Goal: Information Seeking & Learning: Learn about a topic

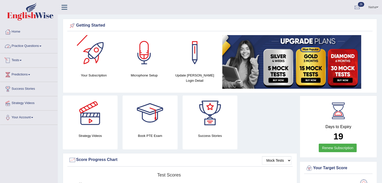
click at [34, 48] on link "Practice Questions" at bounding box center [28, 45] width 57 height 13
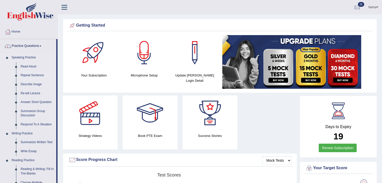
click at [26, 75] on link "Repeat Sentence" at bounding box center [37, 75] width 38 height 9
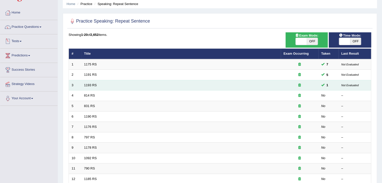
scroll to position [19, 0]
click at [93, 86] on link "1193 RS" at bounding box center [90, 85] width 13 height 4
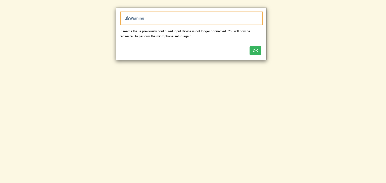
click at [253, 51] on button "OK" at bounding box center [255, 50] width 12 height 9
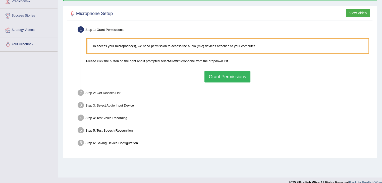
scroll to position [80, 0]
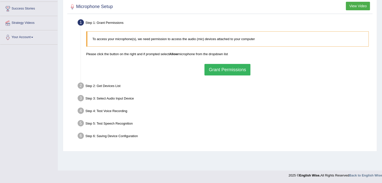
click at [218, 71] on button "Grant Permissions" at bounding box center [227, 70] width 46 height 12
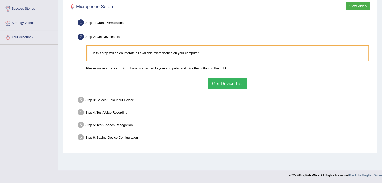
click at [230, 84] on button "Get Device List" at bounding box center [227, 84] width 39 height 12
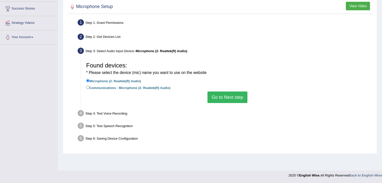
click at [230, 97] on button "Go to Next step" at bounding box center [227, 98] width 40 height 12
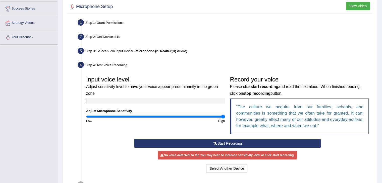
click at [212, 141] on button "Start Recording" at bounding box center [227, 143] width 187 height 9
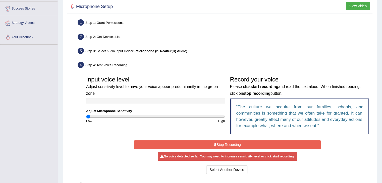
drag, startPoint x: 222, startPoint y: 116, endPoint x: 72, endPoint y: 117, distance: 150.9
click at [86, 117] on input "range" at bounding box center [155, 117] width 139 height 4
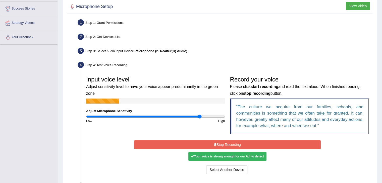
drag, startPoint x: 88, startPoint y: 116, endPoint x: 199, endPoint y: 115, distance: 110.7
type input "1.66"
click at [199, 115] on input "range" at bounding box center [155, 117] width 139 height 4
click at [226, 143] on button "Stop Recording" at bounding box center [227, 145] width 187 height 9
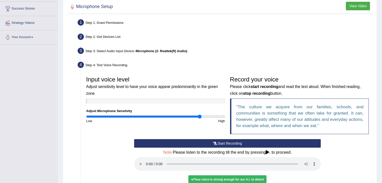
scroll to position [150, 0]
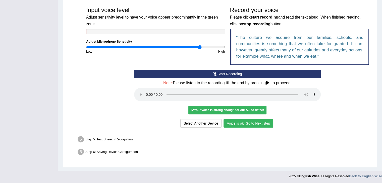
click at [256, 125] on button "Voice is ok. Go to Next step" at bounding box center [248, 123] width 50 height 9
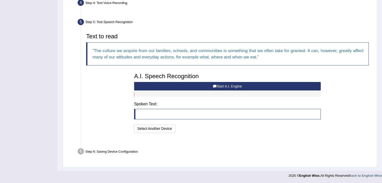
scroll to position [130, 0]
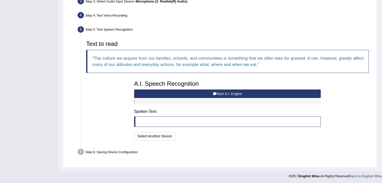
click at [195, 93] on button "Start A.I. Engine" at bounding box center [227, 94] width 187 height 9
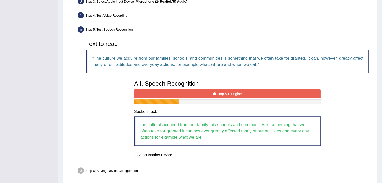
click at [195, 93] on button "Stop A.I. Engine" at bounding box center [227, 94] width 187 height 9
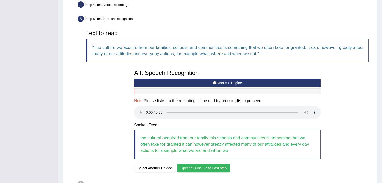
scroll to position [173, 0]
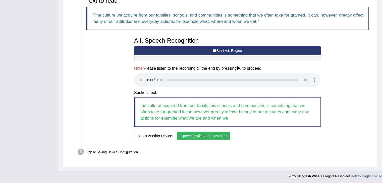
click at [200, 135] on button "Speech is ok. Go to Last step" at bounding box center [203, 136] width 52 height 9
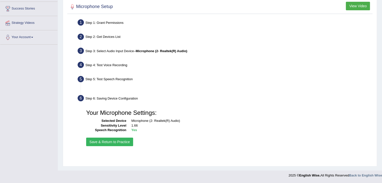
scroll to position [80, 0]
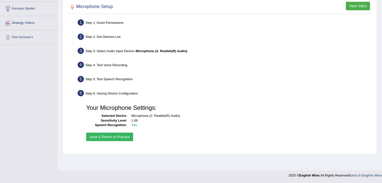
click at [117, 136] on button "Save & Return to Practice" at bounding box center [109, 137] width 47 height 9
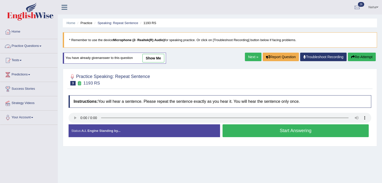
click at [39, 48] on link "Practice Questions" at bounding box center [28, 45] width 57 height 13
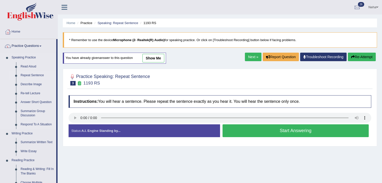
click at [32, 76] on link "Repeat Sentence" at bounding box center [37, 75] width 38 height 9
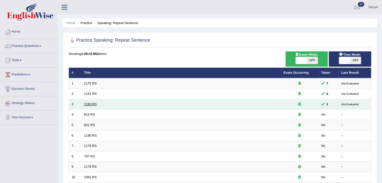
click at [88, 103] on link "1193 RS" at bounding box center [90, 104] width 13 height 4
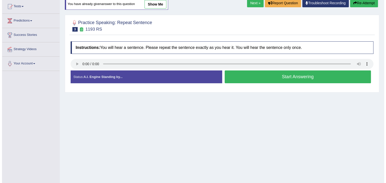
scroll to position [57, 0]
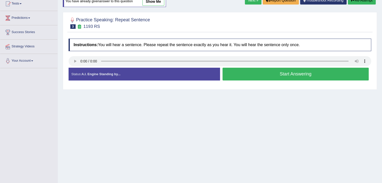
click at [243, 79] on button "Start Answering" at bounding box center [295, 74] width 146 height 13
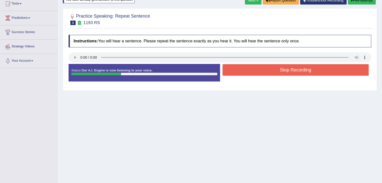
click at [240, 66] on button "Stop Recording" at bounding box center [295, 70] width 146 height 12
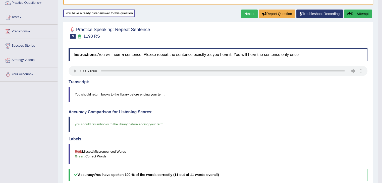
scroll to position [43, 0]
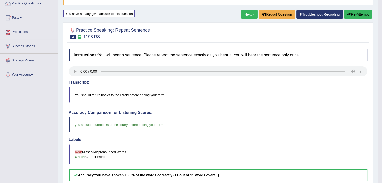
click at [248, 13] on link "Next »" at bounding box center [249, 14] width 17 height 9
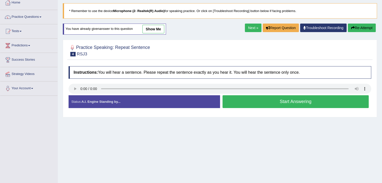
scroll to position [30, 0]
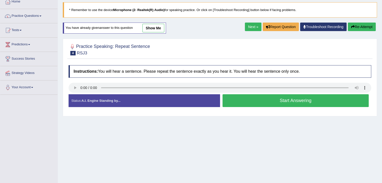
click at [239, 101] on button "Start Answering" at bounding box center [295, 100] width 146 height 13
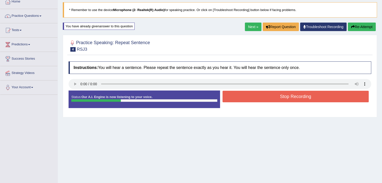
click at [240, 97] on button "Stop Recording" at bounding box center [295, 97] width 146 height 12
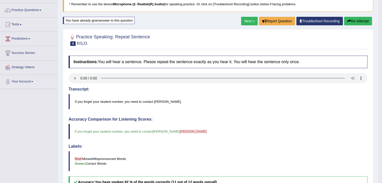
scroll to position [36, 0]
click at [249, 20] on link "Next »" at bounding box center [249, 21] width 17 height 9
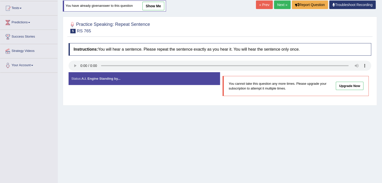
scroll to position [53, 0]
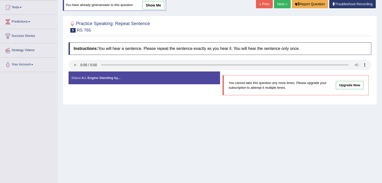
click at [280, 4] on link "Next »" at bounding box center [282, 4] width 17 height 9
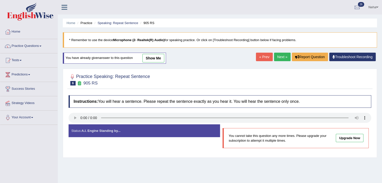
click at [278, 57] on link "Next »" at bounding box center [282, 57] width 17 height 9
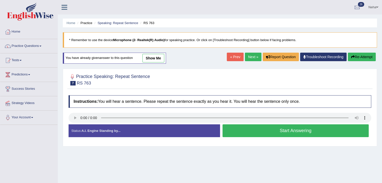
click at [245, 132] on button "Start Answering" at bounding box center [295, 131] width 146 height 13
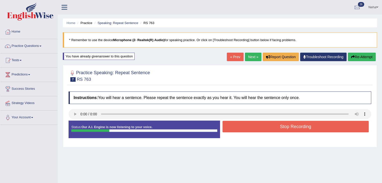
click at [244, 129] on button "Stop Recording" at bounding box center [295, 127] width 146 height 12
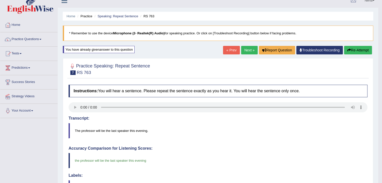
scroll to position [7, 0]
click at [250, 50] on link "Next »" at bounding box center [249, 50] width 17 height 9
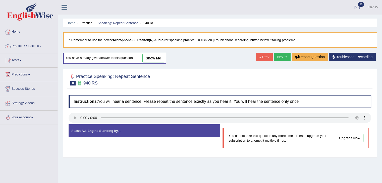
click at [279, 55] on link "Next »" at bounding box center [282, 57] width 17 height 9
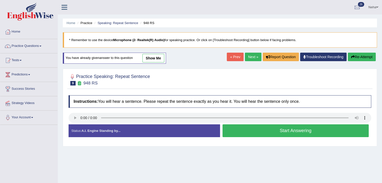
click at [238, 126] on button "Start Answering" at bounding box center [295, 131] width 146 height 13
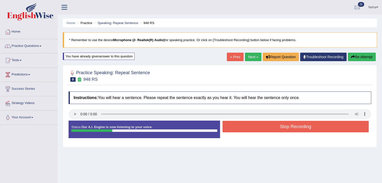
click at [238, 126] on button "Stop Recording" at bounding box center [295, 127] width 146 height 12
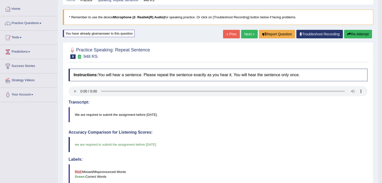
scroll to position [23, 0]
click at [250, 32] on link "Next »" at bounding box center [249, 34] width 17 height 9
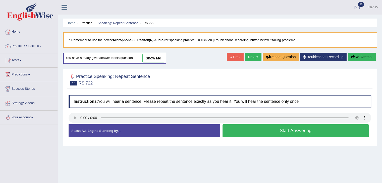
click at [246, 129] on button "Start Answering" at bounding box center [295, 131] width 146 height 13
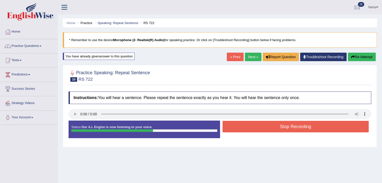
click at [246, 129] on button "Stop Recording" at bounding box center [295, 127] width 146 height 12
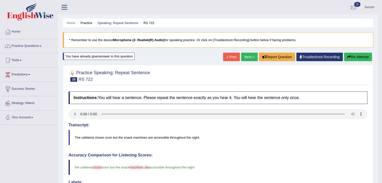
click at [247, 59] on link "Next »" at bounding box center [249, 57] width 17 height 9
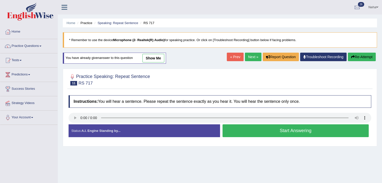
scroll to position [12, 0]
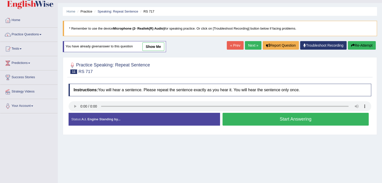
click at [232, 118] on button "Start Answering" at bounding box center [295, 119] width 146 height 13
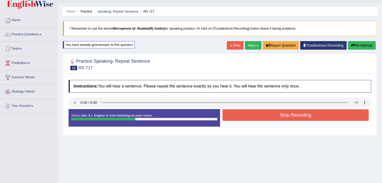
click at [232, 118] on button "Stop Recording" at bounding box center [295, 115] width 146 height 12
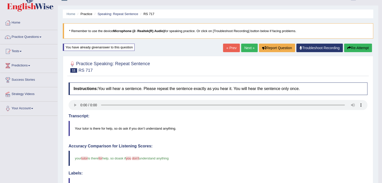
scroll to position [9, 0]
click at [347, 49] on icon "button" at bounding box center [349, 48] width 4 height 4
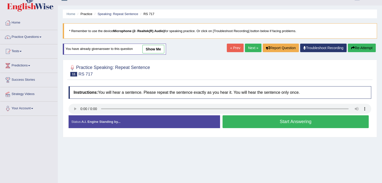
click at [248, 122] on button "Start Answering" at bounding box center [295, 121] width 146 height 13
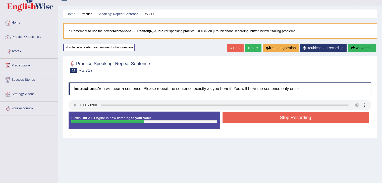
click at [248, 122] on button "Stop Recording" at bounding box center [295, 118] width 146 height 12
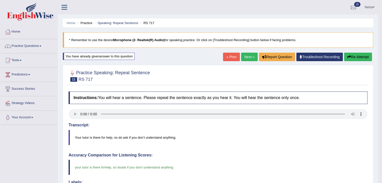
click at [247, 58] on link "Next »" at bounding box center [249, 57] width 17 height 9
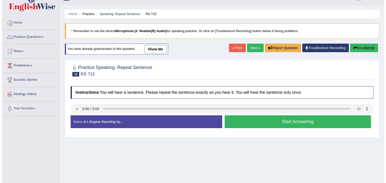
scroll to position [10, 0]
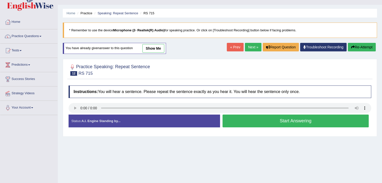
click at [265, 120] on button "Start Answering" at bounding box center [295, 121] width 146 height 13
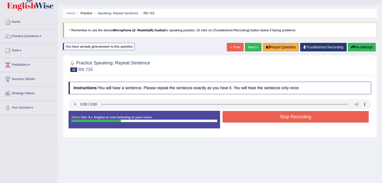
click at [265, 120] on button "Stop Recording" at bounding box center [295, 117] width 146 height 12
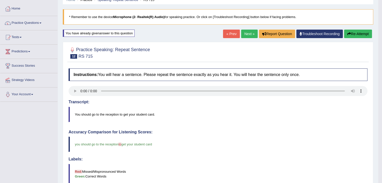
scroll to position [23, 0]
click at [244, 30] on link "Next »" at bounding box center [249, 34] width 17 height 9
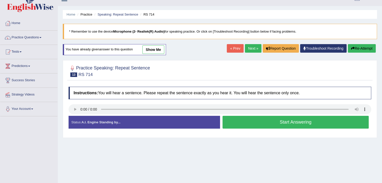
scroll to position [9, 0]
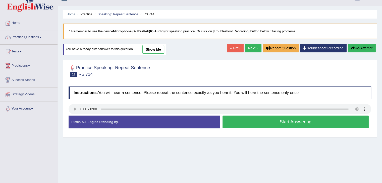
click at [250, 122] on button "Start Answering" at bounding box center [295, 122] width 146 height 13
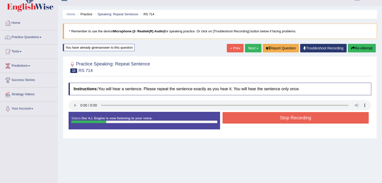
click at [250, 122] on button "Stop Recording" at bounding box center [295, 118] width 146 height 12
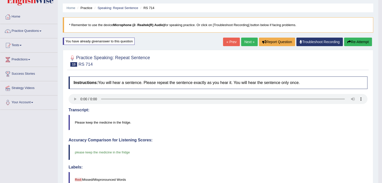
scroll to position [15, 0]
click at [243, 41] on link "Next »" at bounding box center [249, 42] width 17 height 9
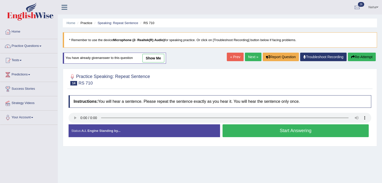
click at [247, 128] on button "Start Answering" at bounding box center [295, 131] width 146 height 13
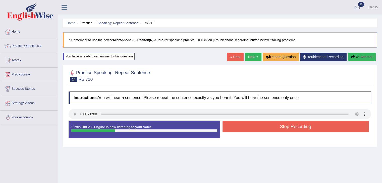
click at [247, 128] on button "Stop Recording" at bounding box center [295, 127] width 146 height 12
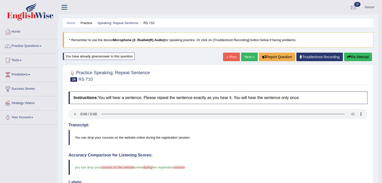
click at [350, 53] on button "Re-Attempt" at bounding box center [358, 57] width 28 height 9
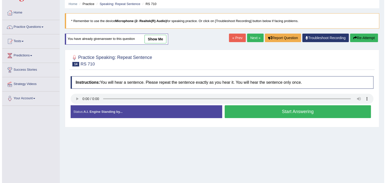
scroll to position [20, 0]
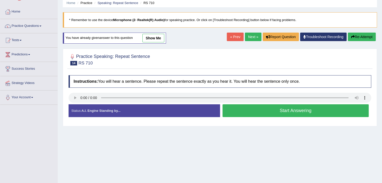
click at [253, 112] on button "Start Answering" at bounding box center [295, 110] width 146 height 13
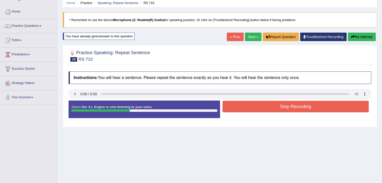
click at [253, 112] on button "Stop Recording" at bounding box center [295, 107] width 146 height 12
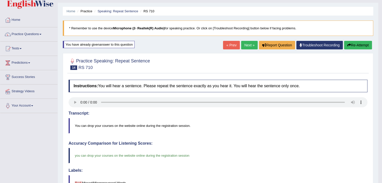
scroll to position [12, 0]
click at [247, 42] on link "Next »" at bounding box center [249, 45] width 17 height 9
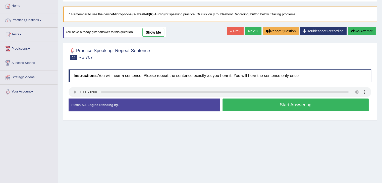
scroll to position [26, 0]
click at [238, 104] on button "Start Answering" at bounding box center [295, 104] width 146 height 13
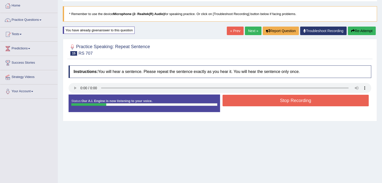
click at [238, 104] on button "Stop Recording" at bounding box center [295, 101] width 146 height 12
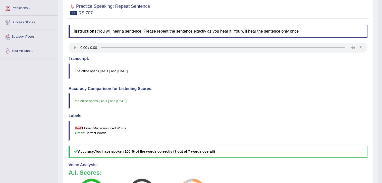
scroll to position [0, 0]
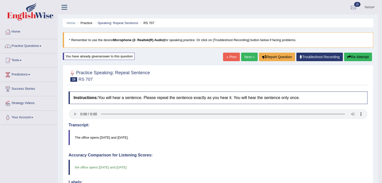
click at [250, 55] on link "Next »" at bounding box center [249, 57] width 17 height 9
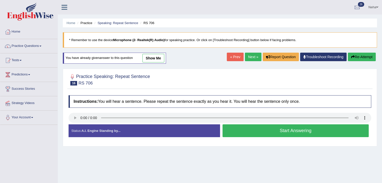
click at [234, 133] on button "Start Answering" at bounding box center [295, 131] width 146 height 13
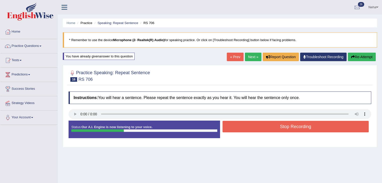
click at [237, 126] on button "Stop Recording" at bounding box center [295, 127] width 146 height 12
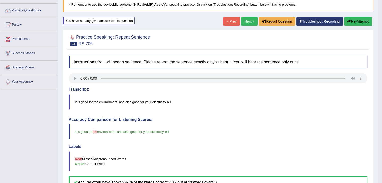
scroll to position [35, 0]
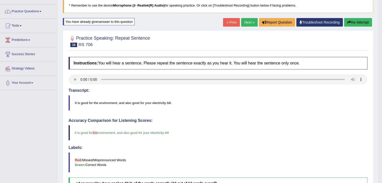
click at [241, 22] on link "Next »" at bounding box center [249, 22] width 17 height 9
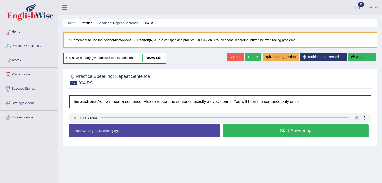
click at [246, 134] on button "Start Answering" at bounding box center [295, 131] width 146 height 13
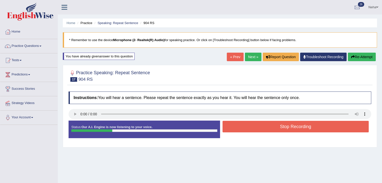
click at [249, 129] on button "Stop Recording" at bounding box center [295, 127] width 146 height 12
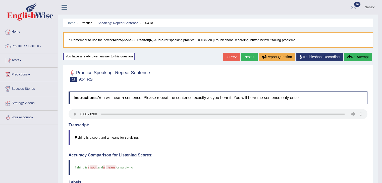
click at [351, 55] on button "Re-Attempt" at bounding box center [358, 57] width 28 height 9
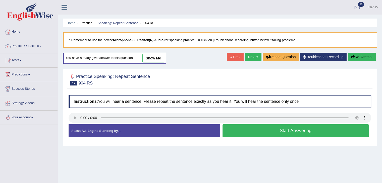
click at [243, 132] on button "Start Answering" at bounding box center [295, 131] width 146 height 13
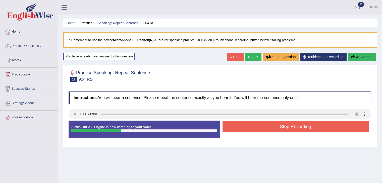
click at [252, 127] on button "Stop Recording" at bounding box center [295, 127] width 146 height 12
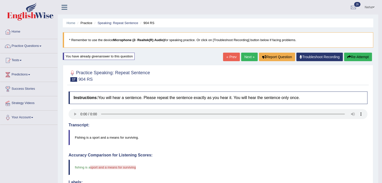
click at [348, 53] on button "Re-Attempt" at bounding box center [358, 57] width 28 height 9
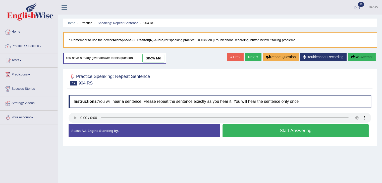
click at [249, 134] on button "Start Answering" at bounding box center [295, 131] width 146 height 13
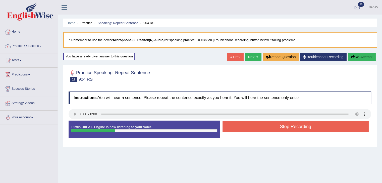
click at [251, 129] on button "Stop Recording" at bounding box center [295, 127] width 146 height 12
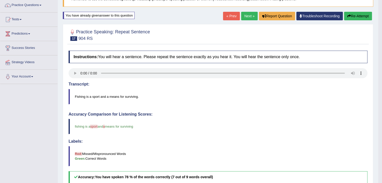
scroll to position [41, 0]
click at [354, 13] on button "Re-Attempt" at bounding box center [358, 16] width 28 height 9
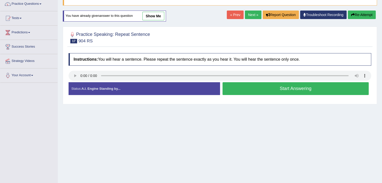
click at [253, 85] on button "Start Answering" at bounding box center [295, 88] width 146 height 13
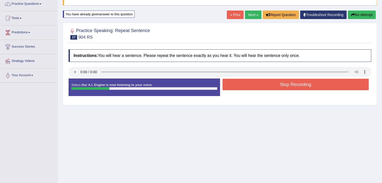
click at [253, 85] on button "Stop Recording" at bounding box center [295, 85] width 146 height 12
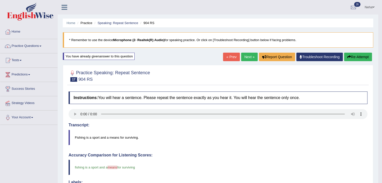
click at [243, 54] on link "Next »" at bounding box center [249, 57] width 17 height 9
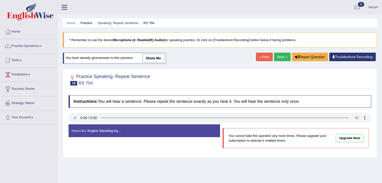
scroll to position [10, 0]
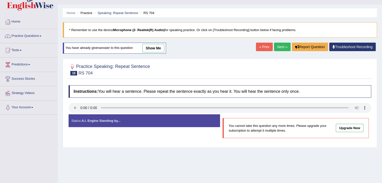
click at [281, 45] on link "Next »" at bounding box center [282, 47] width 17 height 9
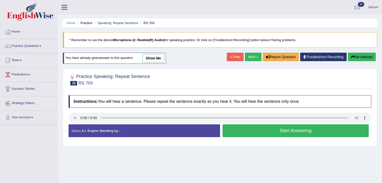
click at [246, 135] on button "Start Answering" at bounding box center [295, 131] width 146 height 13
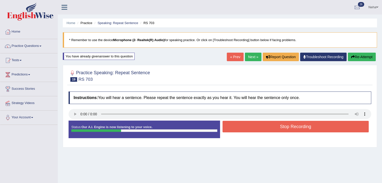
click at [239, 125] on button "Stop Recording" at bounding box center [295, 127] width 146 height 12
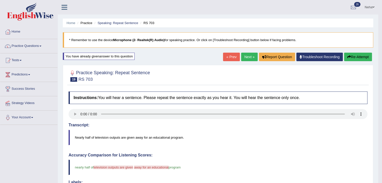
click at [357, 55] on button "Re-Attempt" at bounding box center [358, 57] width 28 height 9
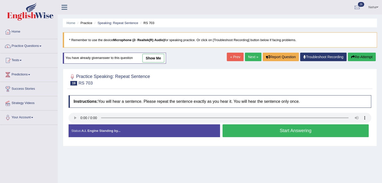
click at [258, 126] on button "Start Answering" at bounding box center [295, 131] width 146 height 13
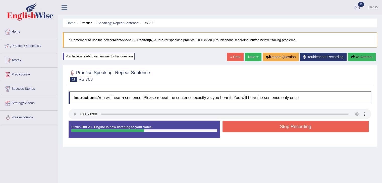
click at [258, 126] on button "Stop Recording" at bounding box center [295, 127] width 146 height 12
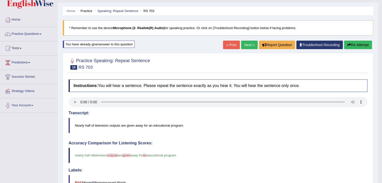
scroll to position [12, 0]
click at [245, 47] on link "Next »" at bounding box center [249, 45] width 17 height 9
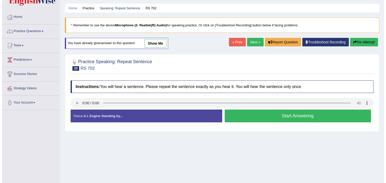
scroll to position [15, 0]
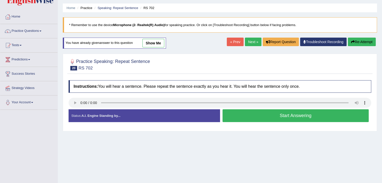
click at [267, 115] on button "Start Answering" at bounding box center [295, 115] width 146 height 13
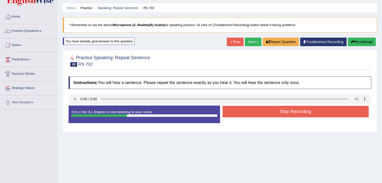
click at [267, 115] on button "Stop Recording" at bounding box center [295, 112] width 146 height 12
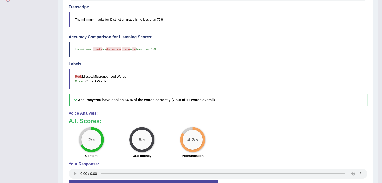
scroll to position [52, 0]
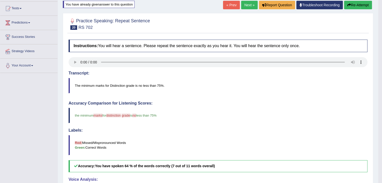
click at [353, 5] on button "Re-Attempt" at bounding box center [358, 5] width 28 height 9
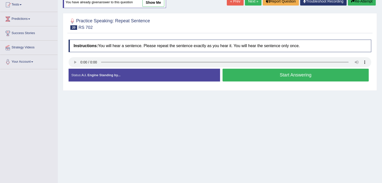
click at [257, 77] on button "Start Answering" at bounding box center [295, 75] width 146 height 13
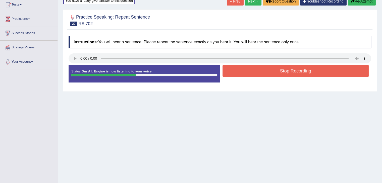
click at [259, 71] on button "Stop Recording" at bounding box center [295, 71] width 146 height 12
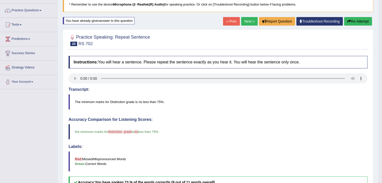
scroll to position [35, 0]
click at [356, 23] on button "Re-Attempt" at bounding box center [358, 21] width 28 height 9
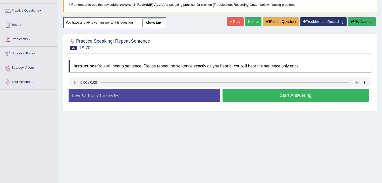
click at [250, 97] on button "Start Answering" at bounding box center [295, 95] width 146 height 13
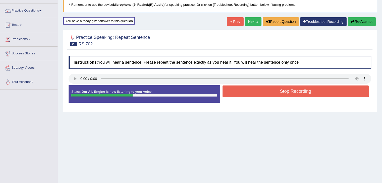
click at [251, 89] on button "Stop Recording" at bounding box center [295, 92] width 146 height 12
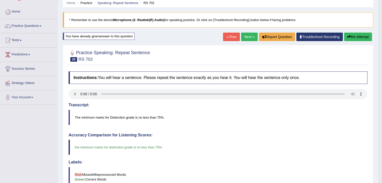
scroll to position [20, 0]
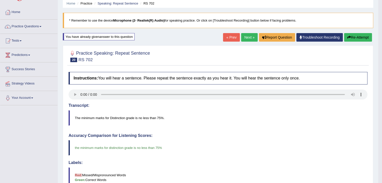
click at [250, 35] on link "Next »" at bounding box center [249, 37] width 17 height 9
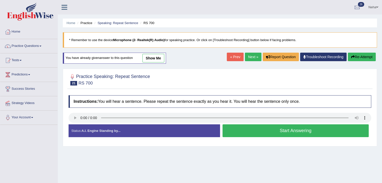
click at [253, 131] on button "Start Answering" at bounding box center [295, 131] width 146 height 13
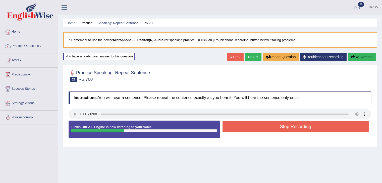
click at [255, 126] on button "Stop Recording" at bounding box center [295, 127] width 146 height 12
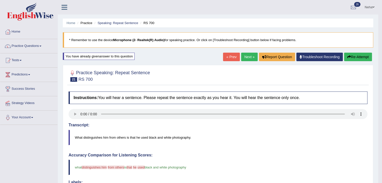
click at [356, 58] on button "Re-Attempt" at bounding box center [358, 57] width 28 height 9
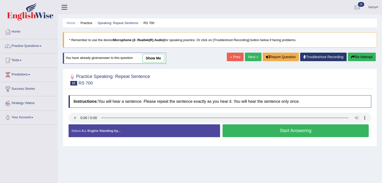
click at [253, 126] on button "Start Answering" at bounding box center [295, 131] width 146 height 13
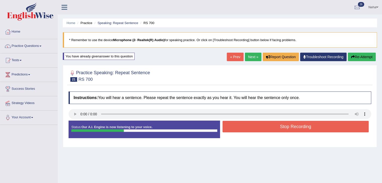
click at [253, 126] on button "Stop Recording" at bounding box center [295, 127] width 146 height 12
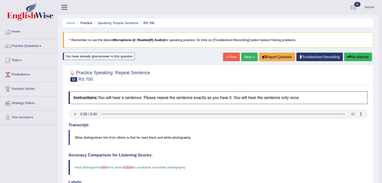
click at [247, 54] on link "Next »" at bounding box center [249, 57] width 17 height 9
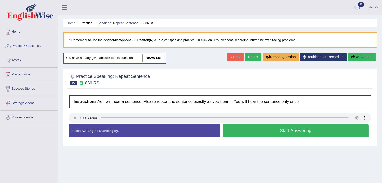
click at [251, 131] on button "Start Answering" at bounding box center [295, 131] width 146 height 13
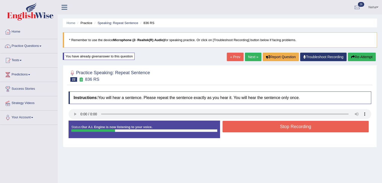
click at [250, 128] on button "Stop Recording" at bounding box center [295, 127] width 146 height 12
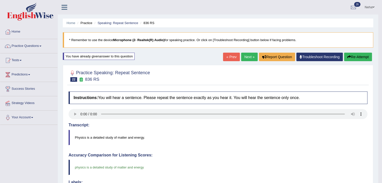
click at [246, 57] on link "Next »" at bounding box center [249, 57] width 17 height 9
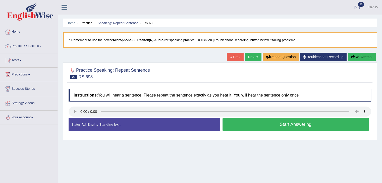
click at [250, 124] on button "Start Answering" at bounding box center [295, 124] width 146 height 13
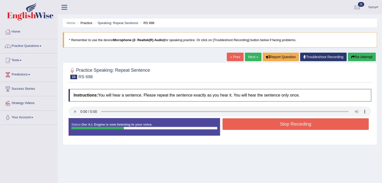
click at [250, 124] on button "Stop Recording" at bounding box center [295, 124] width 146 height 12
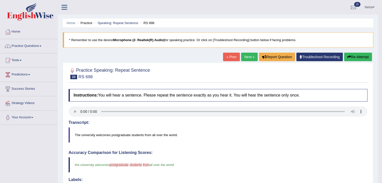
click at [355, 55] on button "Re-Attempt" at bounding box center [358, 57] width 28 height 9
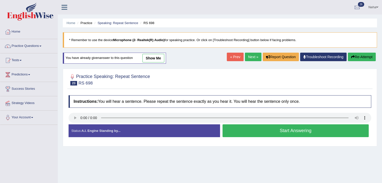
click at [250, 131] on button "Start Answering" at bounding box center [295, 131] width 146 height 13
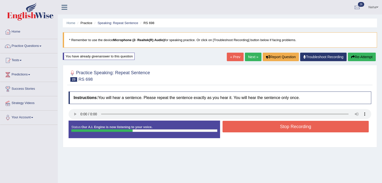
click at [249, 128] on button "Stop Recording" at bounding box center [295, 127] width 146 height 12
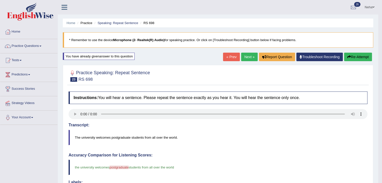
click at [241, 57] on link "Next »" at bounding box center [249, 57] width 17 height 9
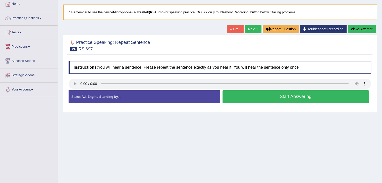
scroll to position [29, 0]
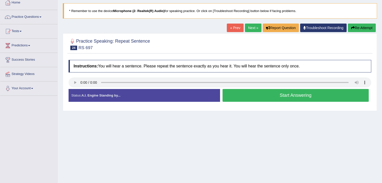
click at [239, 94] on button "Start Answering" at bounding box center [295, 95] width 146 height 13
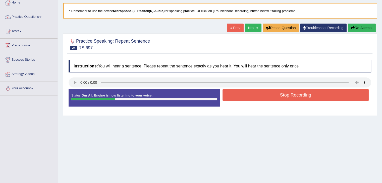
click at [239, 94] on button "Stop Recording" at bounding box center [295, 95] width 146 height 12
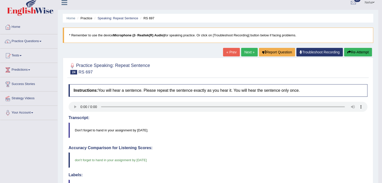
scroll to position [4, 0]
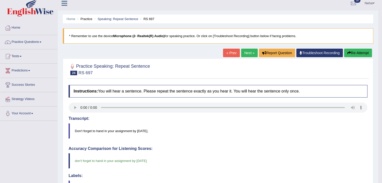
click at [246, 51] on link "Next »" at bounding box center [249, 53] width 17 height 9
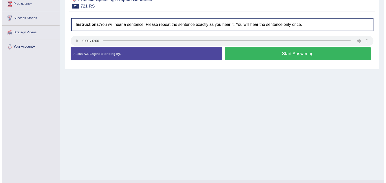
scroll to position [71, 0]
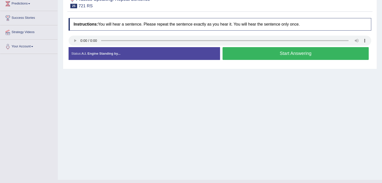
click at [249, 55] on button "Start Answering" at bounding box center [295, 53] width 146 height 13
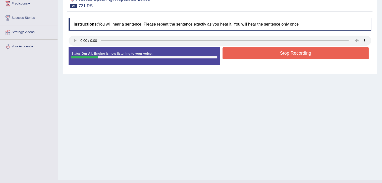
click at [249, 55] on button "Stop Recording" at bounding box center [295, 53] width 146 height 12
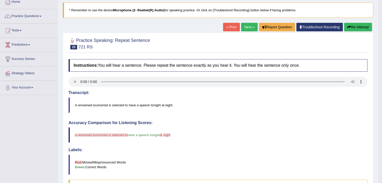
scroll to position [30, 0]
click at [364, 24] on button "Re-Attempt" at bounding box center [358, 27] width 28 height 9
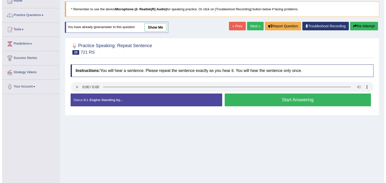
scroll to position [30, 0]
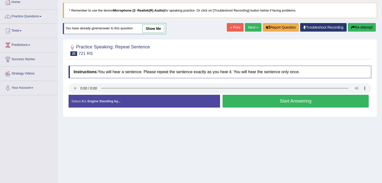
click at [259, 100] on button "Start Answering" at bounding box center [295, 101] width 146 height 13
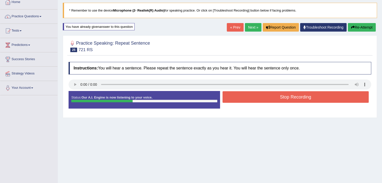
click at [259, 100] on button "Stop Recording" at bounding box center [295, 97] width 146 height 12
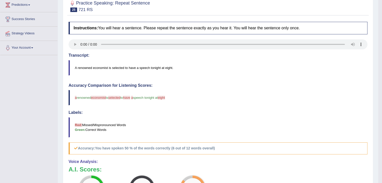
scroll to position [41, 0]
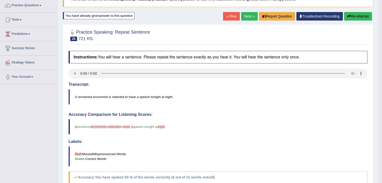
click at [361, 12] on button "Re-Attempt" at bounding box center [358, 16] width 28 height 9
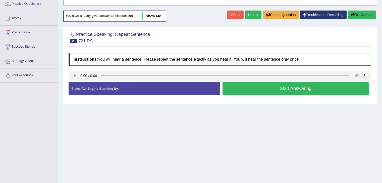
click at [245, 89] on button "Start Answering" at bounding box center [295, 88] width 146 height 13
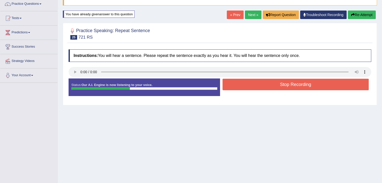
click at [245, 89] on button "Stop Recording" at bounding box center [295, 85] width 146 height 12
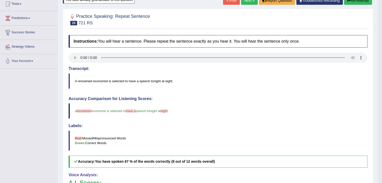
scroll to position [56, 0]
click at [354, 2] on button "Re-Attempt" at bounding box center [358, 0] width 28 height 9
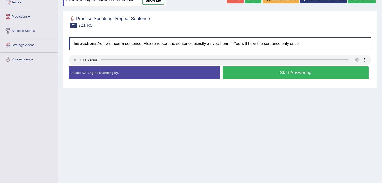
click at [277, 73] on button "Start Answering" at bounding box center [295, 73] width 146 height 13
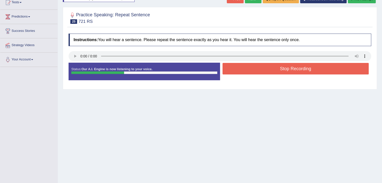
click at [277, 73] on button "Stop Recording" at bounding box center [295, 69] width 146 height 12
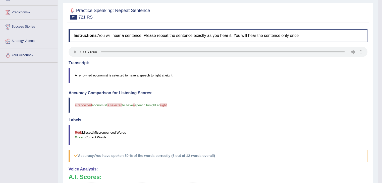
scroll to position [22, 0]
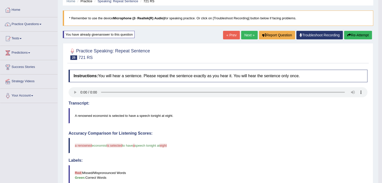
click at [360, 33] on button "Re-Attempt" at bounding box center [358, 35] width 28 height 9
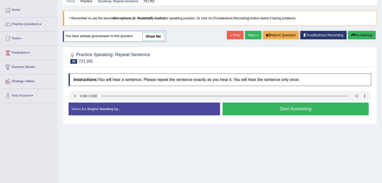
click at [276, 106] on button "Start Answering" at bounding box center [295, 109] width 146 height 13
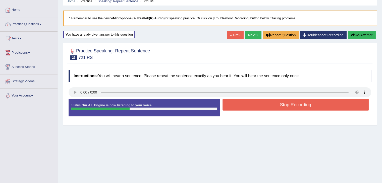
click at [276, 106] on button "Stop Recording" at bounding box center [295, 105] width 146 height 12
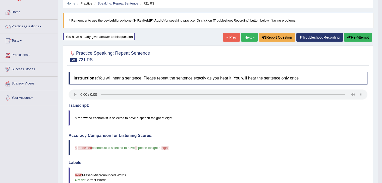
scroll to position [19, 0]
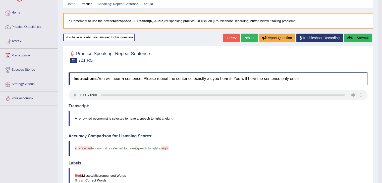
click at [245, 40] on link "Next »" at bounding box center [249, 38] width 17 height 9
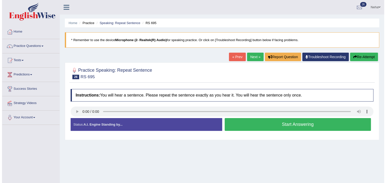
scroll to position [7, 0]
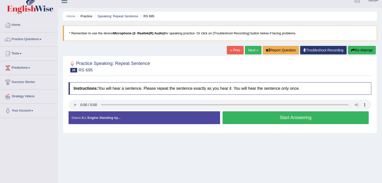
click at [232, 120] on button "Start Answering" at bounding box center [295, 117] width 146 height 13
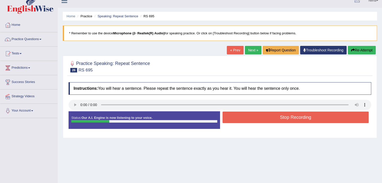
click at [232, 120] on button "Stop Recording" at bounding box center [295, 118] width 146 height 12
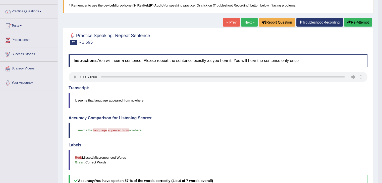
scroll to position [34, 0]
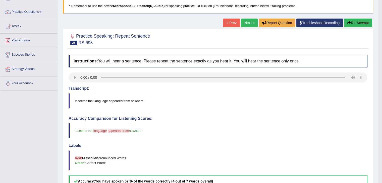
click at [354, 21] on button "Re-Attempt" at bounding box center [358, 23] width 28 height 9
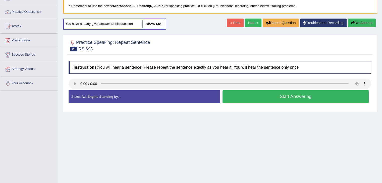
click at [242, 96] on button "Start Answering" at bounding box center [295, 96] width 146 height 13
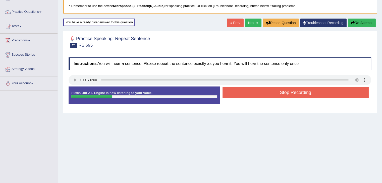
click at [243, 95] on button "Stop Recording" at bounding box center [295, 93] width 146 height 12
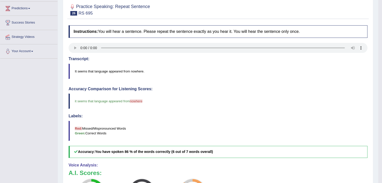
scroll to position [39, 0]
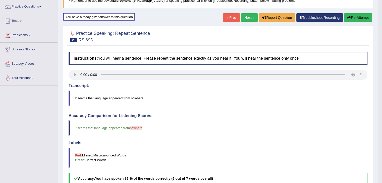
click at [251, 17] on link "Next »" at bounding box center [249, 17] width 17 height 9
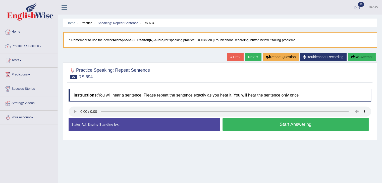
click at [244, 124] on button "Start Answering" at bounding box center [295, 124] width 146 height 13
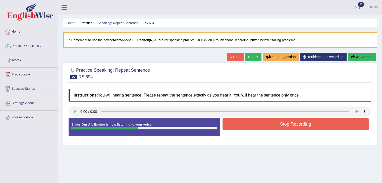
click at [244, 124] on button "Stop Recording" at bounding box center [295, 124] width 146 height 12
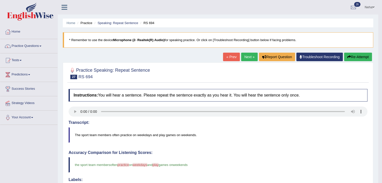
click at [355, 57] on button "Re-Attempt" at bounding box center [358, 57] width 28 height 9
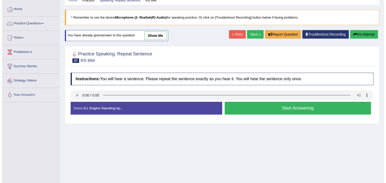
scroll to position [24, 0]
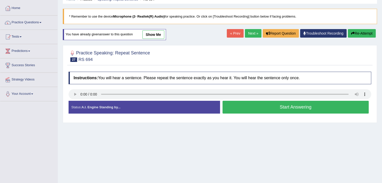
click at [255, 103] on button "Start Answering" at bounding box center [295, 107] width 146 height 13
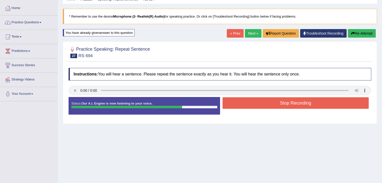
click at [251, 106] on button "Stop Recording" at bounding box center [295, 103] width 146 height 12
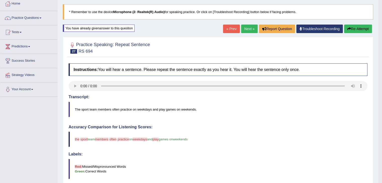
scroll to position [22, 0]
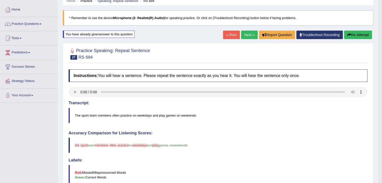
click at [356, 34] on button "Re-Attempt" at bounding box center [358, 35] width 28 height 9
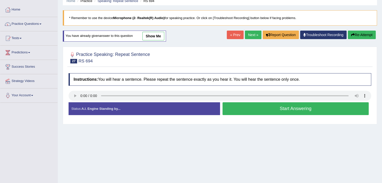
click at [243, 107] on button "Start Answering" at bounding box center [295, 108] width 146 height 13
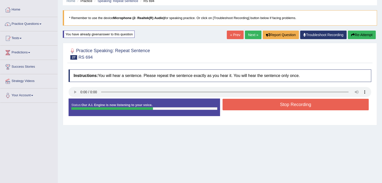
click at [243, 107] on button "Stop Recording" at bounding box center [295, 105] width 146 height 12
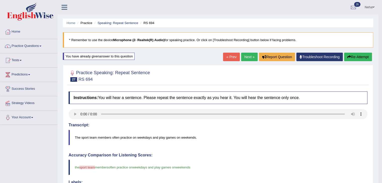
click at [251, 59] on link "Next »" at bounding box center [249, 57] width 17 height 9
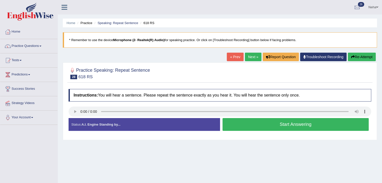
click at [234, 123] on button "Start Answering" at bounding box center [295, 124] width 146 height 13
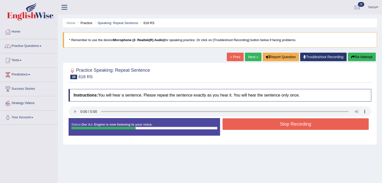
click at [234, 123] on button "Stop Recording" at bounding box center [295, 124] width 146 height 12
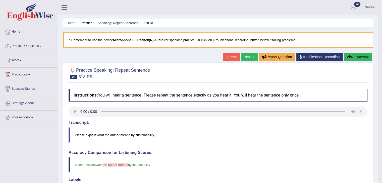
click at [352, 56] on button "Re-Attempt" at bounding box center [358, 57] width 28 height 9
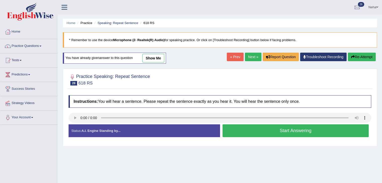
click at [240, 130] on button "Start Answering" at bounding box center [295, 131] width 146 height 13
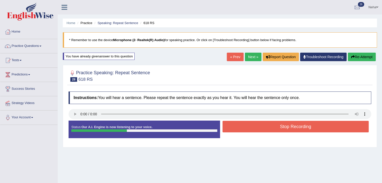
click at [240, 130] on button "Stop Recording" at bounding box center [295, 127] width 146 height 12
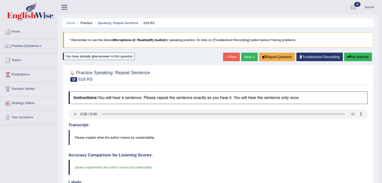
click at [247, 58] on link "Next »" at bounding box center [249, 57] width 17 height 9
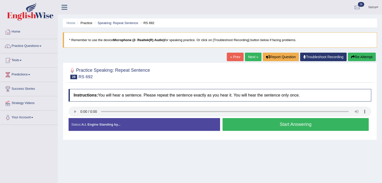
click at [241, 127] on button "Start Answering" at bounding box center [295, 124] width 146 height 13
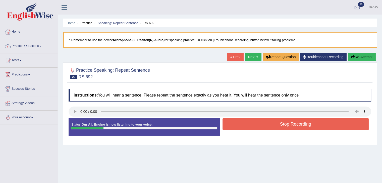
click at [241, 127] on button "Stop Recording" at bounding box center [295, 124] width 146 height 12
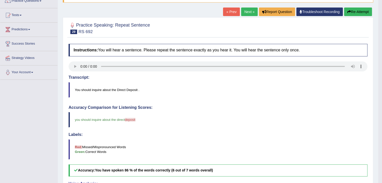
scroll to position [18, 0]
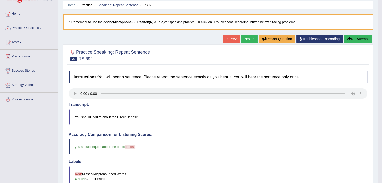
click at [354, 35] on button "Re-Attempt" at bounding box center [358, 39] width 28 height 9
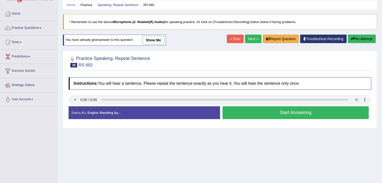
click at [250, 117] on button "Start Answering" at bounding box center [295, 112] width 146 height 13
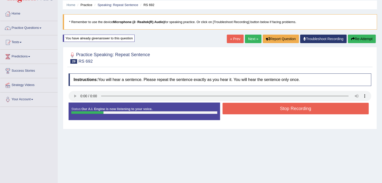
click at [254, 105] on button "Stop Recording" at bounding box center [295, 109] width 146 height 12
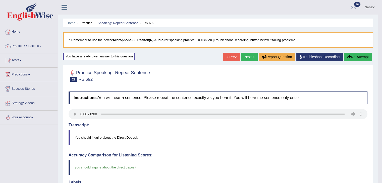
click at [237, 136] on blockquote "You should inquire about the Direct Deposit ." at bounding box center [218, 137] width 299 height 15
click at [250, 54] on link "Next »" at bounding box center [249, 57] width 17 height 9
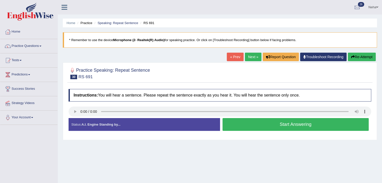
click at [268, 127] on button "Start Answering" at bounding box center [295, 124] width 146 height 13
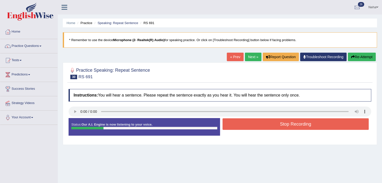
click at [268, 127] on button "Stop Recording" at bounding box center [295, 124] width 146 height 12
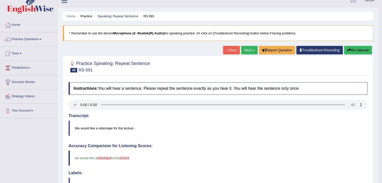
scroll to position [7, 0]
click at [353, 51] on button "Re-Attempt" at bounding box center [358, 50] width 28 height 9
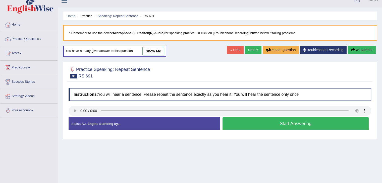
click at [261, 125] on button "Start Answering" at bounding box center [295, 123] width 146 height 13
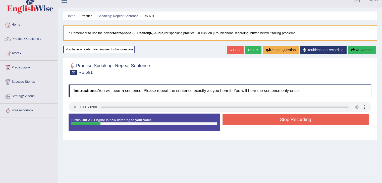
click at [264, 117] on button "Stop Recording" at bounding box center [295, 120] width 146 height 12
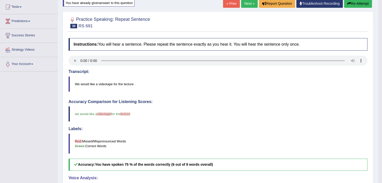
scroll to position [53, 0]
click at [352, 6] on button "Re-Attempt" at bounding box center [358, 3] width 28 height 9
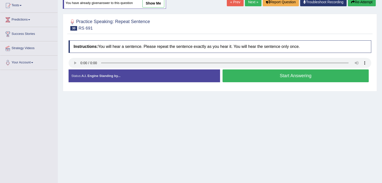
click at [264, 74] on button "Start Answering" at bounding box center [295, 76] width 146 height 13
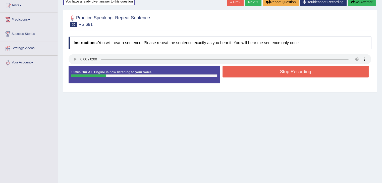
click at [264, 74] on button "Stop Recording" at bounding box center [295, 72] width 146 height 12
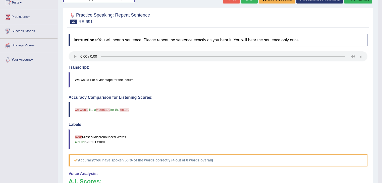
scroll to position [43, 0]
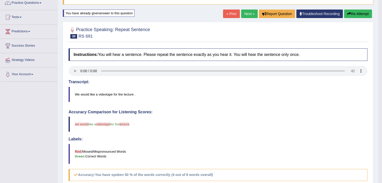
click at [352, 14] on button "Re-Attempt" at bounding box center [358, 14] width 28 height 9
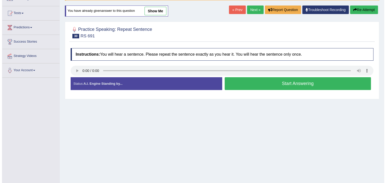
scroll to position [43, 0]
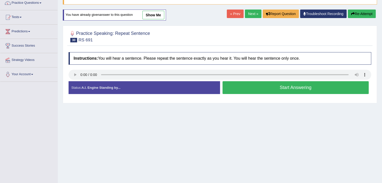
click at [263, 84] on button "Start Answering" at bounding box center [295, 87] width 146 height 13
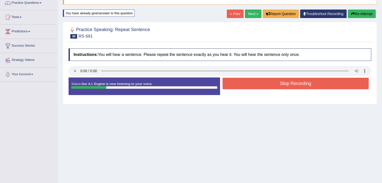
click at [263, 84] on button "Stop Recording" at bounding box center [295, 84] width 146 height 12
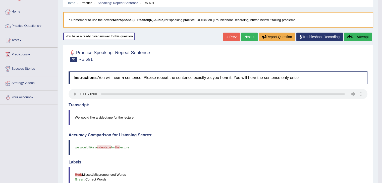
scroll to position [18, 0]
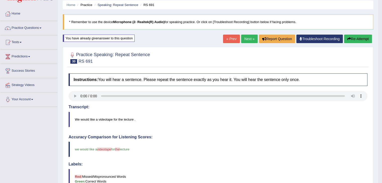
click at [248, 37] on link "Next »" at bounding box center [249, 39] width 17 height 9
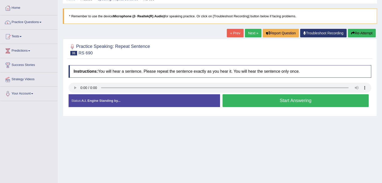
scroll to position [24, 0]
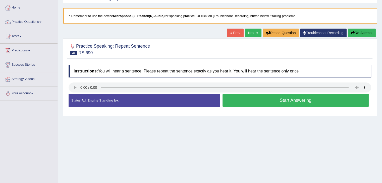
click at [259, 100] on button "Start Answering" at bounding box center [295, 100] width 146 height 13
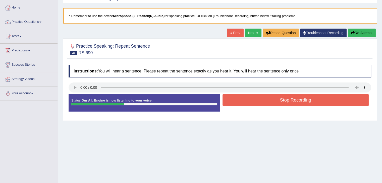
click at [259, 100] on button "Stop Recording" at bounding box center [295, 100] width 146 height 12
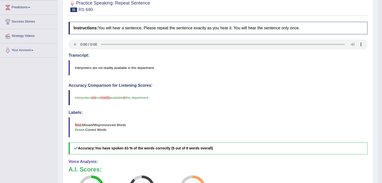
scroll to position [28, 0]
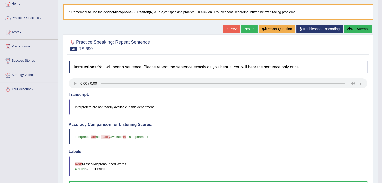
click at [352, 29] on button "Re-Attempt" at bounding box center [358, 29] width 28 height 9
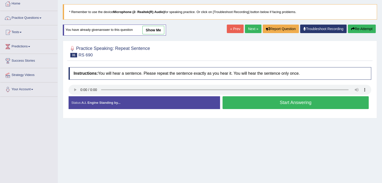
click at [244, 102] on button "Start Answering" at bounding box center [295, 102] width 146 height 13
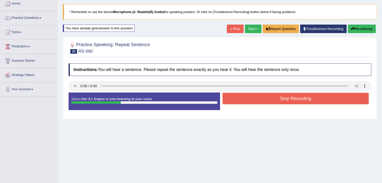
click at [245, 100] on button "Stop Recording" at bounding box center [295, 99] width 146 height 12
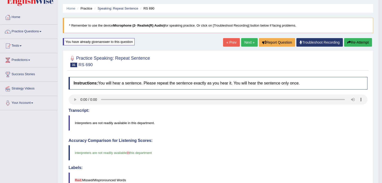
scroll to position [14, 0]
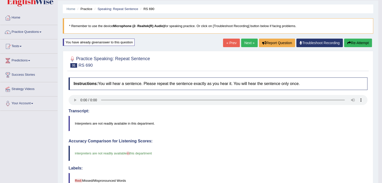
click at [248, 40] on link "Next »" at bounding box center [249, 43] width 17 height 9
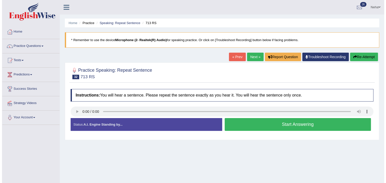
scroll to position [22, 0]
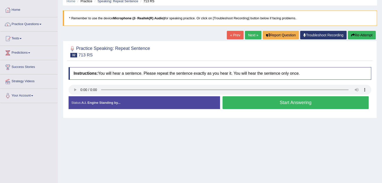
click at [241, 104] on button "Start Answering" at bounding box center [295, 102] width 146 height 13
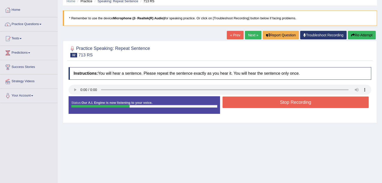
click at [241, 104] on button "Stop Recording" at bounding box center [295, 103] width 146 height 12
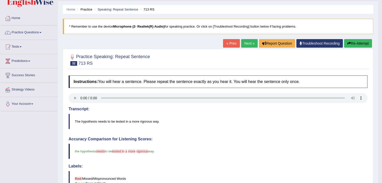
scroll to position [13, 0]
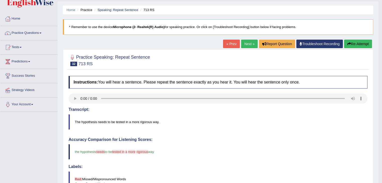
click at [357, 42] on button "Re-Attempt" at bounding box center [358, 44] width 28 height 9
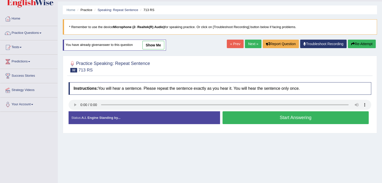
click at [265, 119] on button "Start Answering" at bounding box center [295, 117] width 146 height 13
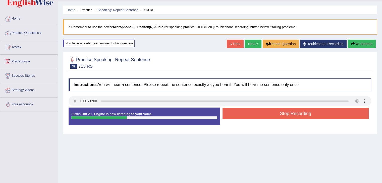
click at [266, 113] on button "Stop Recording" at bounding box center [295, 114] width 146 height 12
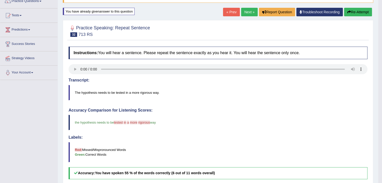
scroll to position [48, 0]
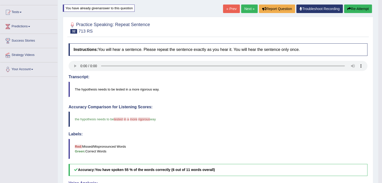
click at [351, 8] on button "Re-Attempt" at bounding box center [358, 9] width 28 height 9
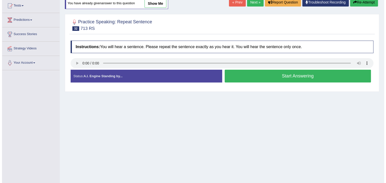
scroll to position [48, 0]
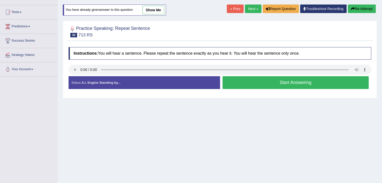
click at [234, 82] on button "Start Answering" at bounding box center [295, 82] width 146 height 13
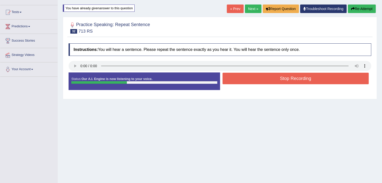
click at [235, 81] on button "Stop Recording" at bounding box center [295, 79] width 146 height 12
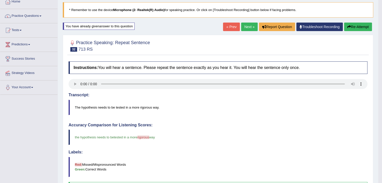
scroll to position [30, 0]
click at [251, 27] on link "Next »" at bounding box center [249, 27] width 17 height 9
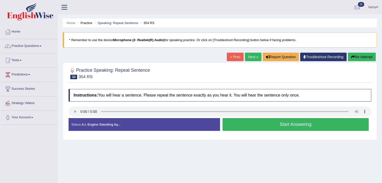
click at [244, 122] on button "Start Answering" at bounding box center [295, 124] width 146 height 13
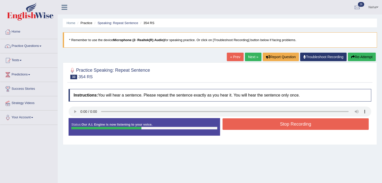
click at [244, 122] on button "Stop Recording" at bounding box center [295, 124] width 146 height 12
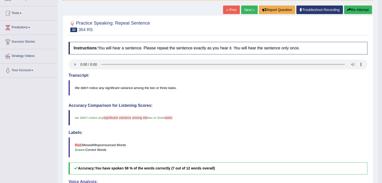
scroll to position [36, 0]
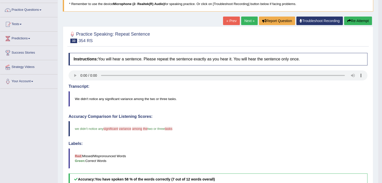
click at [350, 22] on button "Re-Attempt" at bounding box center [358, 21] width 28 height 9
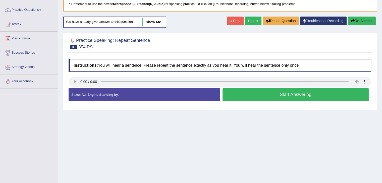
click at [254, 93] on button "Start Answering" at bounding box center [295, 94] width 146 height 13
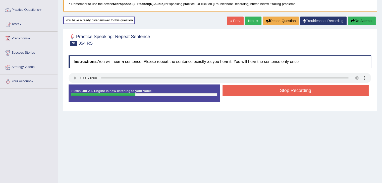
click at [254, 93] on button "Stop Recording" at bounding box center [295, 91] width 146 height 12
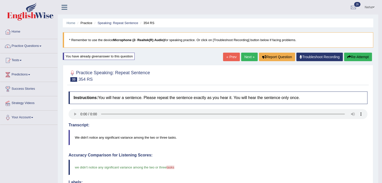
click at [251, 56] on link "Next »" at bounding box center [249, 57] width 17 height 9
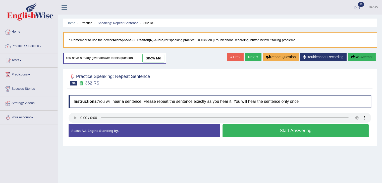
click at [253, 131] on button "Start Answering" at bounding box center [295, 131] width 146 height 13
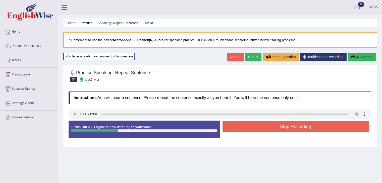
click at [253, 131] on button "Stop Recording" at bounding box center [295, 127] width 146 height 12
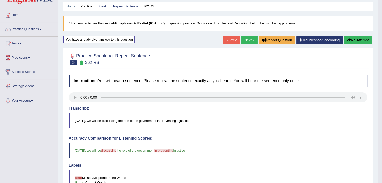
scroll to position [15, 0]
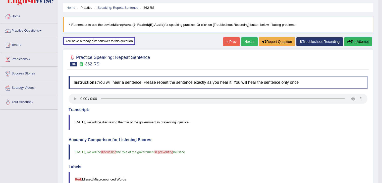
click at [348, 42] on icon "button" at bounding box center [349, 42] width 4 height 4
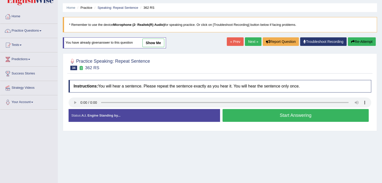
click at [272, 118] on button "Start Answering" at bounding box center [295, 115] width 146 height 13
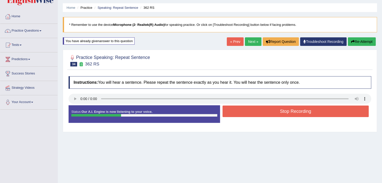
click at [274, 113] on button "Stop Recording" at bounding box center [295, 112] width 146 height 12
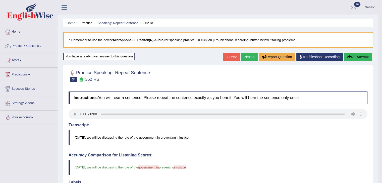
click at [249, 56] on link "Next »" at bounding box center [249, 57] width 17 height 9
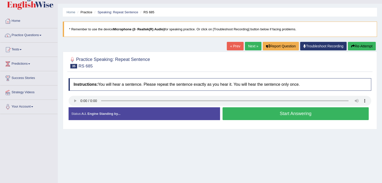
scroll to position [11, 0]
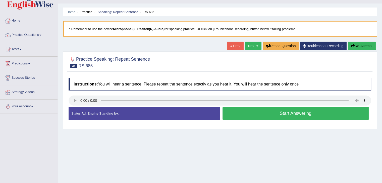
click at [245, 113] on button "Start Answering" at bounding box center [295, 113] width 146 height 13
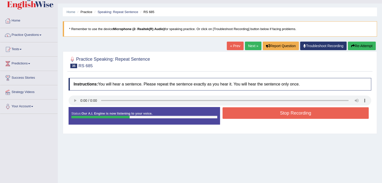
click at [245, 113] on button "Stop Recording" at bounding box center [295, 113] width 146 height 12
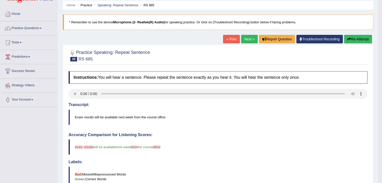
scroll to position [18, 0]
click at [354, 39] on button "Re-Attempt" at bounding box center [358, 39] width 28 height 9
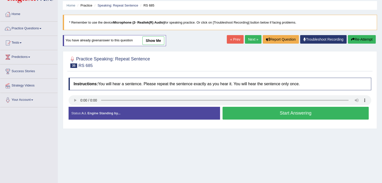
click at [251, 115] on button "Start Answering" at bounding box center [295, 113] width 146 height 13
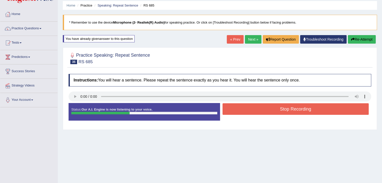
click at [255, 108] on button "Stop Recording" at bounding box center [295, 109] width 146 height 12
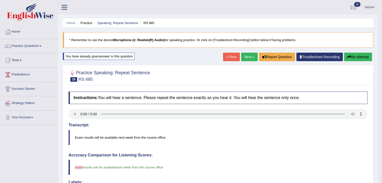
click at [266, 142] on blockquote "Exam results will be available next week from the course office." at bounding box center [218, 137] width 299 height 15
click at [248, 55] on link "Next »" at bounding box center [249, 57] width 17 height 9
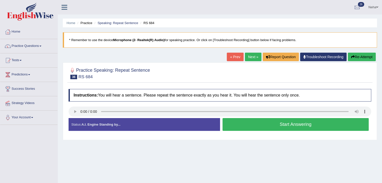
click at [218, 125] on div "Status: A.I. Engine Standing by..." at bounding box center [144, 124] width 151 height 13
click at [243, 127] on button "Start Answering" at bounding box center [295, 124] width 146 height 13
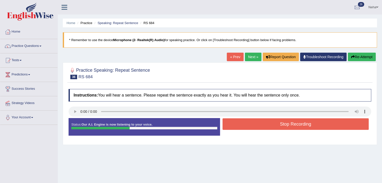
click at [243, 127] on button "Stop Recording" at bounding box center [295, 124] width 146 height 12
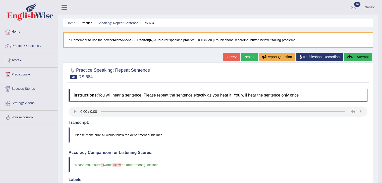
click at [353, 57] on button "Re-Attempt" at bounding box center [358, 57] width 28 height 9
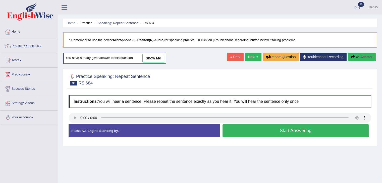
click at [245, 135] on button "Start Answering" at bounding box center [295, 131] width 146 height 13
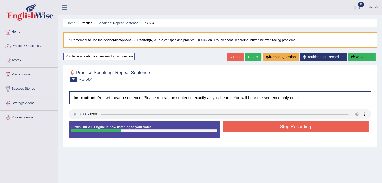
click at [248, 130] on button "Stop Recording" at bounding box center [295, 127] width 146 height 12
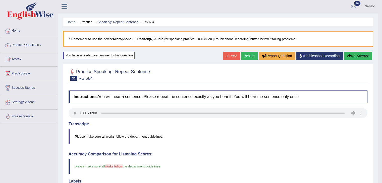
scroll to position [1, 0]
click at [245, 56] on link "Next »" at bounding box center [249, 56] width 17 height 9
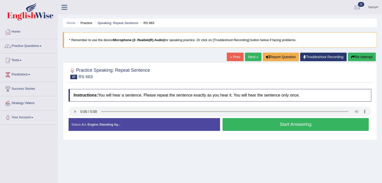
click at [242, 120] on button "Start Answering" at bounding box center [295, 124] width 146 height 13
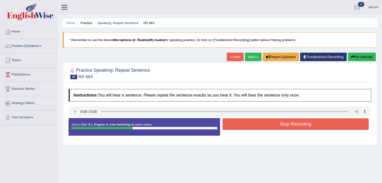
click at [242, 120] on button "Stop Recording" at bounding box center [295, 124] width 146 height 12
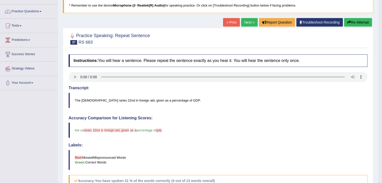
scroll to position [36, 0]
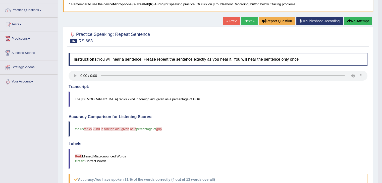
click at [358, 20] on button "Re-Attempt" at bounding box center [358, 21] width 28 height 9
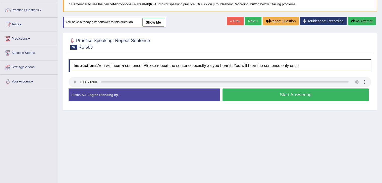
click at [258, 95] on button "Start Answering" at bounding box center [295, 95] width 146 height 13
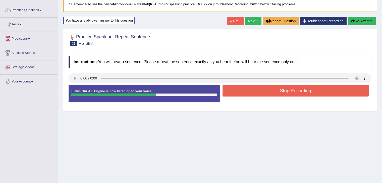
click at [261, 89] on button "Stop Recording" at bounding box center [295, 91] width 146 height 12
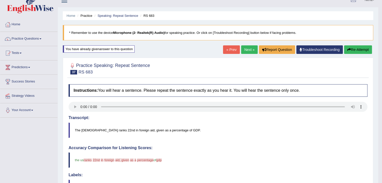
scroll to position [7, 0]
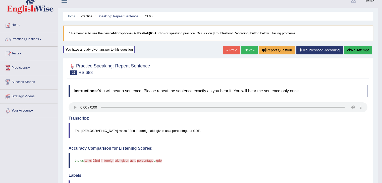
click at [248, 49] on link "Next »" at bounding box center [249, 50] width 17 height 9
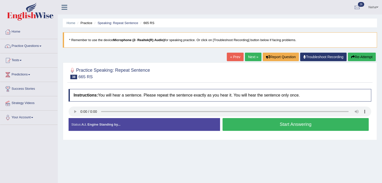
click at [255, 121] on button "Start Answering" at bounding box center [295, 124] width 146 height 13
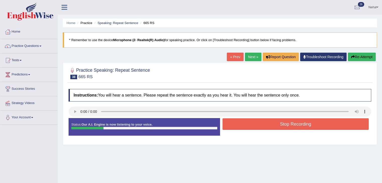
click at [255, 121] on button "Stop Recording" at bounding box center [295, 124] width 146 height 12
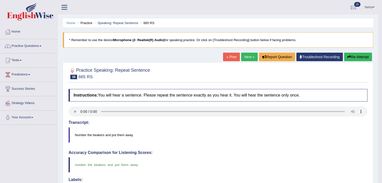
click at [250, 56] on link "Next »" at bounding box center [249, 57] width 17 height 9
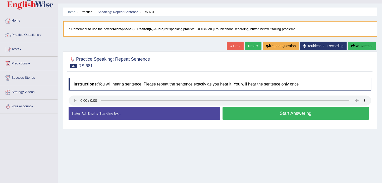
scroll to position [12, 0]
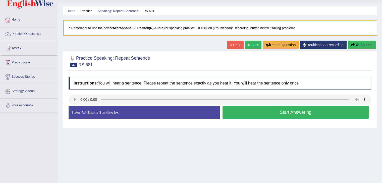
click at [245, 114] on button "Start Answering" at bounding box center [295, 112] width 146 height 13
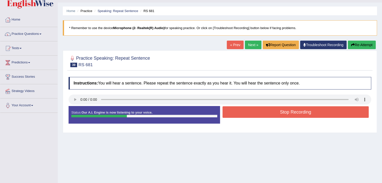
click at [245, 114] on button "Stop Recording" at bounding box center [295, 112] width 146 height 12
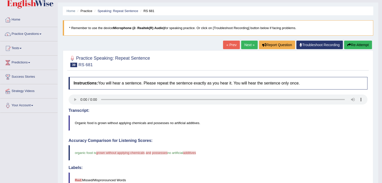
click at [361, 43] on button "Re-Attempt" at bounding box center [358, 45] width 28 height 9
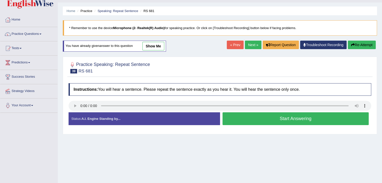
click at [240, 119] on button "Start Answering" at bounding box center [295, 118] width 146 height 13
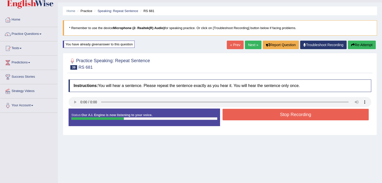
click at [248, 112] on button "Stop Recording" at bounding box center [295, 115] width 146 height 12
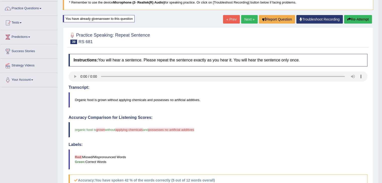
scroll to position [34, 0]
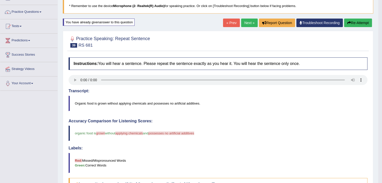
click at [250, 23] on link "Next »" at bounding box center [249, 23] width 17 height 9
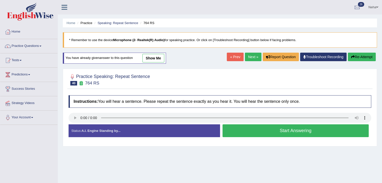
click at [248, 128] on button "Start Answering" at bounding box center [295, 131] width 146 height 13
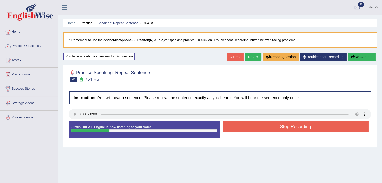
click at [248, 128] on button "Stop Recording" at bounding box center [295, 127] width 146 height 12
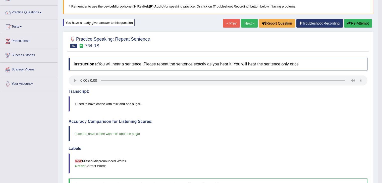
scroll to position [33, 0]
click at [248, 24] on link "Next »" at bounding box center [249, 23] width 17 height 9
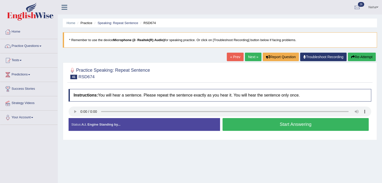
scroll to position [7, 0]
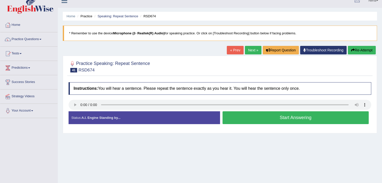
click at [249, 46] on link "Next »" at bounding box center [253, 50] width 17 height 9
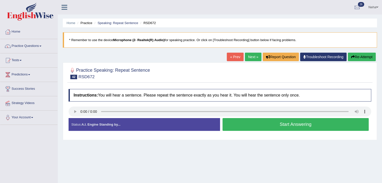
click at [258, 126] on button "Start Answering" at bounding box center [295, 124] width 146 height 13
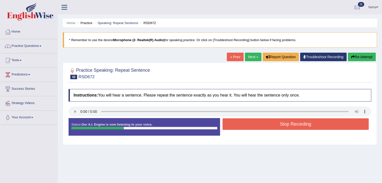
click at [258, 126] on button "Stop Recording" at bounding box center [295, 124] width 146 height 12
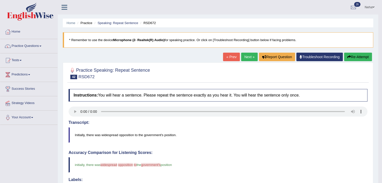
click at [244, 57] on link "Next »" at bounding box center [249, 57] width 17 height 9
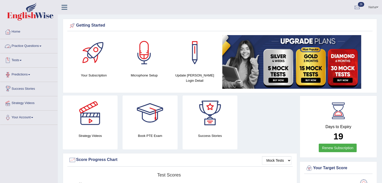
click at [37, 47] on link "Practice Questions" at bounding box center [28, 45] width 57 height 13
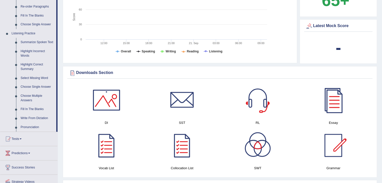
scroll to position [190, 0]
click at [37, 116] on link "Write From Dictation" at bounding box center [37, 118] width 38 height 9
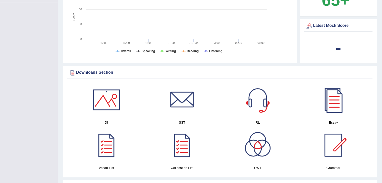
scroll to position [108, 0]
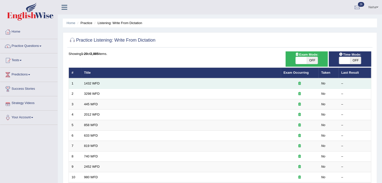
click at [100, 84] on td "1432 WFD" at bounding box center [180, 83] width 199 height 11
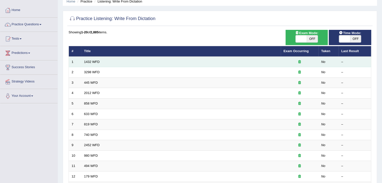
scroll to position [22, 0]
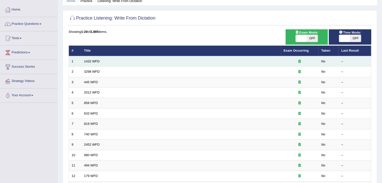
click at [100, 61] on td "1432 WFD" at bounding box center [180, 61] width 199 height 11
click at [94, 61] on link "1432 WFD" at bounding box center [92, 61] width 16 height 4
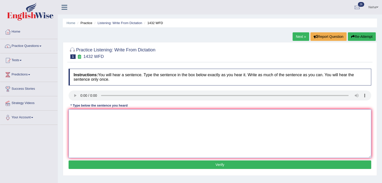
click at [114, 119] on textarea at bounding box center [220, 133] width 302 height 49
type textarea "More physical activity is benaficial for your health."
click at [150, 163] on button "Verify" at bounding box center [220, 165] width 302 height 9
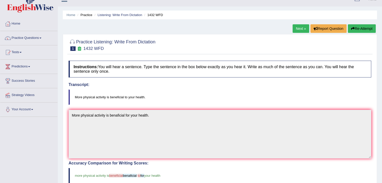
scroll to position [8, 0]
click at [363, 27] on button "Re-Attempt" at bounding box center [362, 29] width 28 height 9
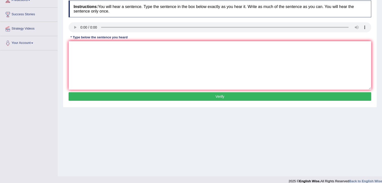
scroll to position [75, 0]
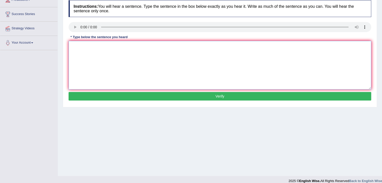
click at [181, 74] on textarea at bounding box center [220, 65] width 302 height 49
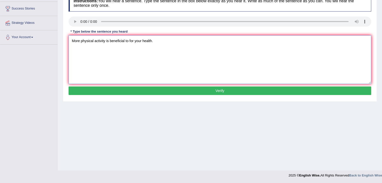
type textarea "More physical activity is beneficial to for your health."
click at [184, 93] on button "Verify" at bounding box center [220, 91] width 302 height 9
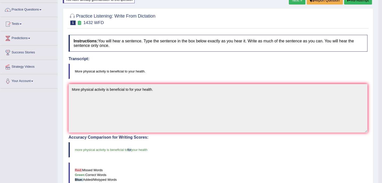
scroll to position [0, 0]
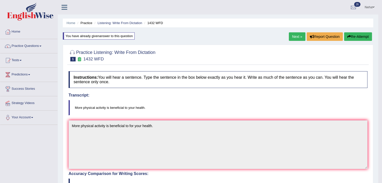
click at [293, 36] on link "Next »" at bounding box center [297, 36] width 17 height 9
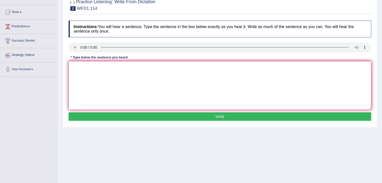
click at [185, 78] on textarea at bounding box center [220, 85] width 302 height 49
click at [94, 82] on textarea at bounding box center [220, 85] width 302 height 49
click at [92, 67] on textarea "The authores early work works is more philosophycal" at bounding box center [220, 85] width 302 height 49
click at [185, 68] on textarea "The authores authors early work works is more philosophycal" at bounding box center [220, 85] width 302 height 49
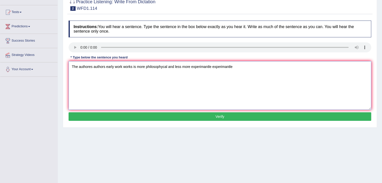
type textarea "The authores authors early work works is more philosophycal and less more exper…"
click at [191, 115] on button "Verify" at bounding box center [220, 116] width 302 height 9
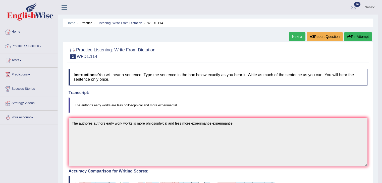
click at [349, 35] on icon "button" at bounding box center [349, 37] width 4 height 4
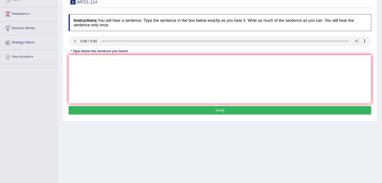
scroll to position [61, 0]
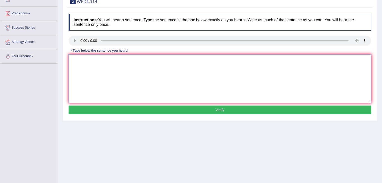
click at [187, 87] on textarea at bounding box center [220, 78] width 302 height 49
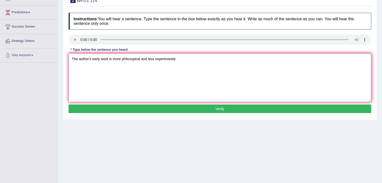
type textarea "The author's early work is more philosopical and less experimantal."
click at [160, 110] on button "Verify" at bounding box center [220, 109] width 302 height 9
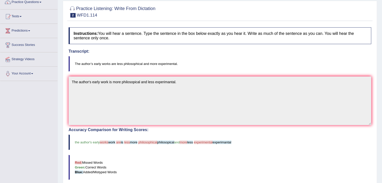
scroll to position [0, 0]
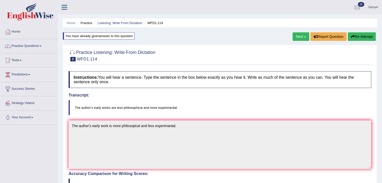
click at [364, 36] on button "Re-Attempt" at bounding box center [362, 36] width 28 height 9
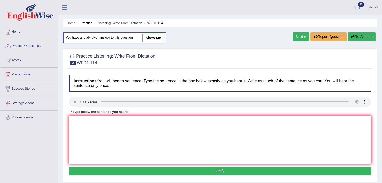
click at [170, 149] on textarea at bounding box center [220, 140] width 302 height 49
click at [89, 121] on textarea "the authors work are" at bounding box center [220, 140] width 302 height 49
click at [108, 121] on textarea "the authors early work are" at bounding box center [220, 140] width 302 height 49
click at [125, 122] on textarea "the authors early works are" at bounding box center [220, 140] width 302 height 49
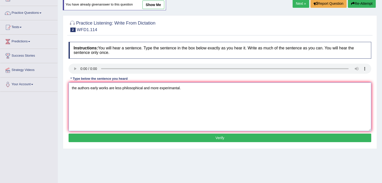
scroll to position [35, 0]
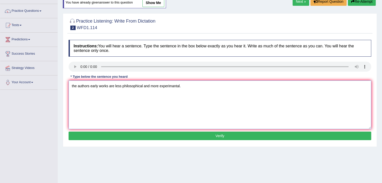
type textarea "the authors early works are less philosophical and more experimantal."
click at [170, 136] on button "Verify" at bounding box center [220, 136] width 302 height 9
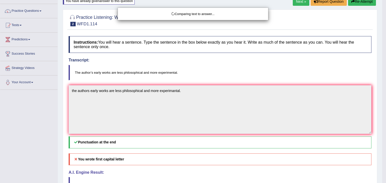
click at [170, 136] on body "Toggle navigation Home Practice Questions Speaking Practice Read Aloud Repeat S…" at bounding box center [193, 56] width 386 height 183
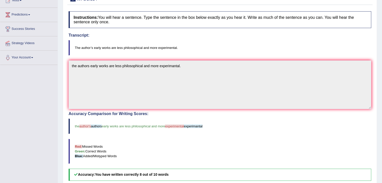
scroll to position [12, 0]
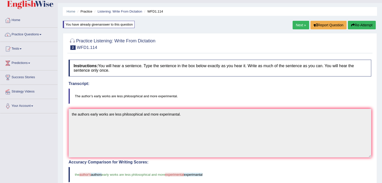
click at [358, 25] on button "Re-Attempt" at bounding box center [362, 25] width 28 height 9
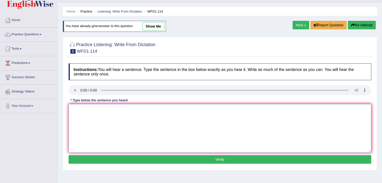
click at [158, 117] on textarea at bounding box center [220, 128] width 302 height 49
type textarea "t"
click at [92, 111] on textarea "The author's work" at bounding box center [220, 128] width 302 height 49
click at [110, 109] on textarea "The author's early work" at bounding box center [220, 128] width 302 height 49
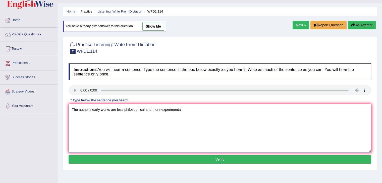
type textarea "The author's early works are less philosophical and more experimental."
click at [131, 159] on button "Verify" at bounding box center [220, 159] width 302 height 9
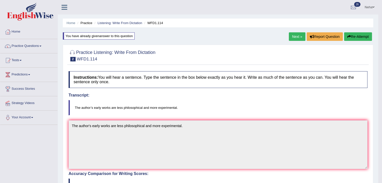
click at [354, 35] on button "Re-Attempt" at bounding box center [358, 36] width 28 height 9
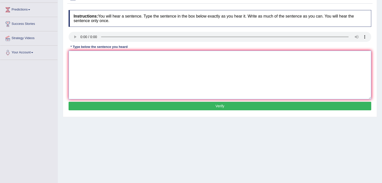
click at [202, 75] on textarea at bounding box center [220, 75] width 302 height 49
click at [91, 64] on textarea at bounding box center [220, 75] width 302 height 49
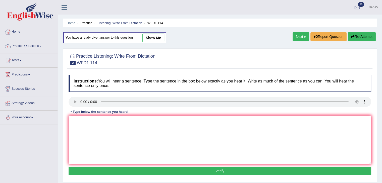
click at [298, 34] on link "Next »" at bounding box center [300, 36] width 17 height 9
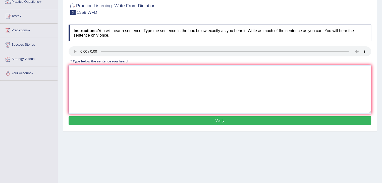
click at [185, 89] on textarea at bounding box center [220, 89] width 302 height 49
click at [93, 74] on textarea at bounding box center [220, 89] width 302 height 49
type textarea "Comunication skills are very important in the recent year years."
click at [106, 121] on button "Verify" at bounding box center [220, 120] width 302 height 9
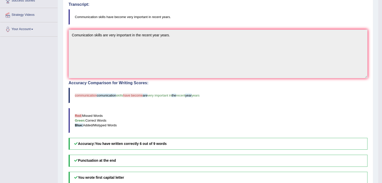
scroll to position [12, 0]
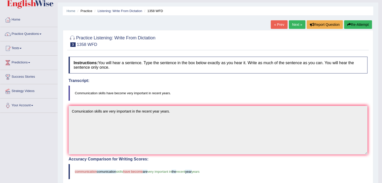
click at [358, 25] on button "Re-Attempt" at bounding box center [358, 24] width 28 height 9
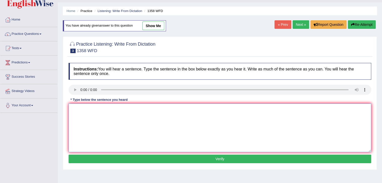
click at [156, 124] on textarea at bounding box center [220, 128] width 302 height 49
click at [108, 109] on textarea "Comunication" at bounding box center [220, 128] width 302 height 49
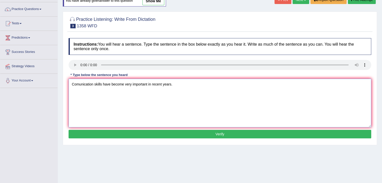
type textarea "Comunication skills have become very important in recent years."
click at [103, 135] on button "Verify" at bounding box center [220, 134] width 302 height 9
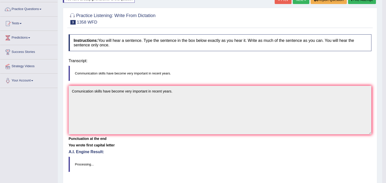
click at [103, 135] on body "Toggle navigation Home Practice Questions Speaking Practice Read Aloud Repeat S…" at bounding box center [193, 54] width 386 height 183
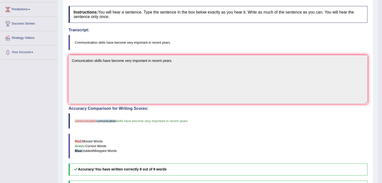
scroll to position [67, 0]
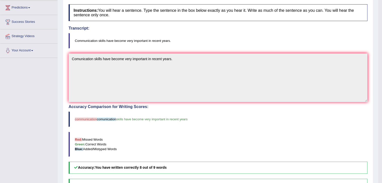
click at [176, 136] on blockquote "Red: Missed Words Green: Correct Words Blue: Added/Mistyped Words" at bounding box center [218, 144] width 299 height 25
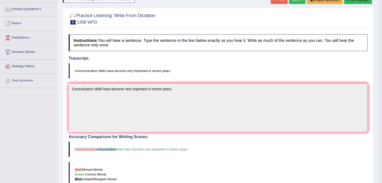
scroll to position [26, 0]
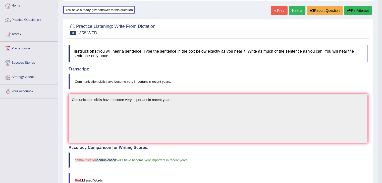
click at [354, 8] on button "Re-Attempt" at bounding box center [358, 10] width 28 height 9
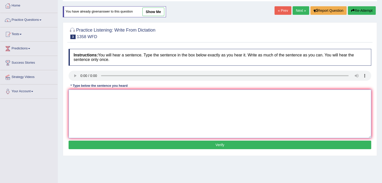
click at [159, 101] on textarea at bounding box center [220, 114] width 302 height 49
click at [141, 107] on textarea "Communication skills" at bounding box center [220, 114] width 302 height 49
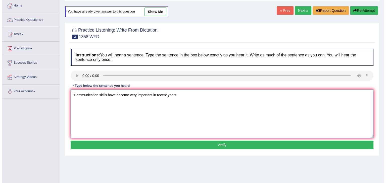
scroll to position [60, 0]
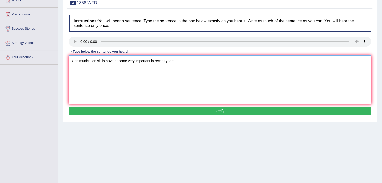
type textarea "Communication skills have become very important in recent years."
click at [153, 110] on button "Verify" at bounding box center [220, 111] width 302 height 9
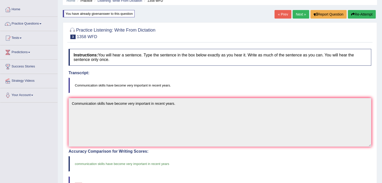
scroll to position [21, 0]
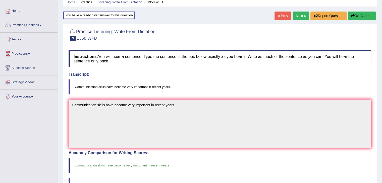
click at [300, 14] on link "Next »" at bounding box center [300, 16] width 17 height 9
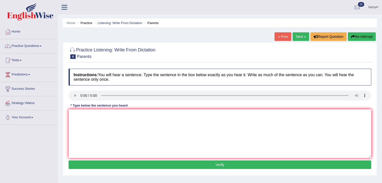
click at [300, 14] on ul "Neha Toggle navigation Username: Neha_Bhati Access Type: Online Subscription: D…" at bounding box center [268, 7] width 227 height 14
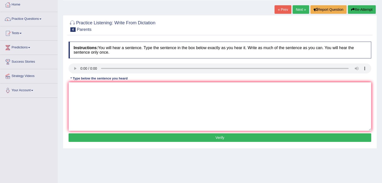
scroll to position [28, 0]
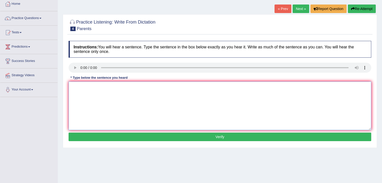
click at [125, 105] on textarea at bounding box center [220, 106] width 302 height 49
type textarea "y"
click at [89, 101] on textarea at bounding box center [220, 106] width 302 height 49
click at [154, 95] on textarea "Parents [DATE] are the involved involve in the" at bounding box center [220, 106] width 302 height 49
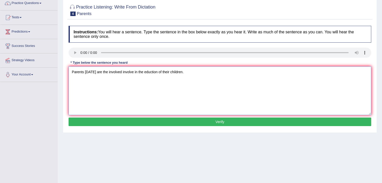
scroll to position [44, 0]
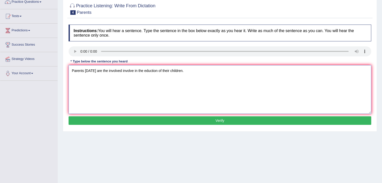
type textarea "Parents [DATE] are the involved involve in the eduction of their children."
click at [147, 120] on button "Verify" at bounding box center [220, 120] width 302 height 9
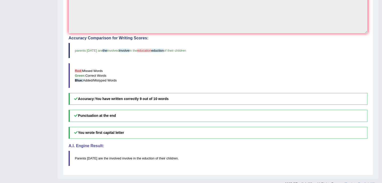
scroll to position [139, 0]
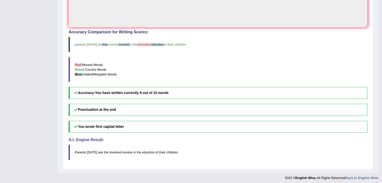
click at [222, 122] on h5 "You wrote first capital letter" at bounding box center [218, 127] width 299 height 12
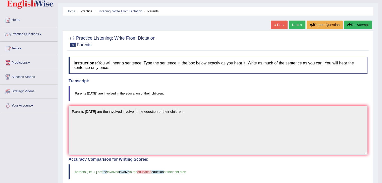
scroll to position [11, 0]
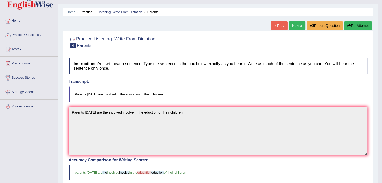
click at [358, 26] on button "Re-Attempt" at bounding box center [358, 25] width 28 height 9
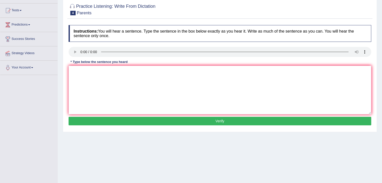
scroll to position [50, 0]
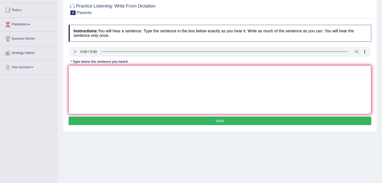
click at [138, 94] on textarea at bounding box center [220, 90] width 302 height 49
click at [113, 81] on textarea "Parents [DATE]" at bounding box center [220, 90] width 302 height 49
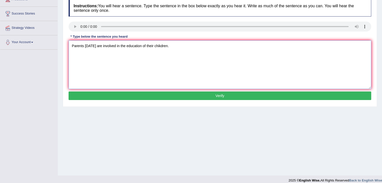
type textarea "Parents [DATE] are involved in the education of their chikdren."
click at [113, 93] on button "Verify" at bounding box center [220, 96] width 302 height 9
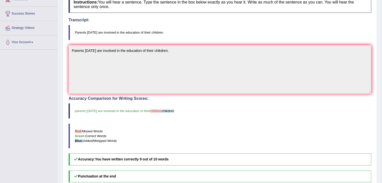
scroll to position [0, 0]
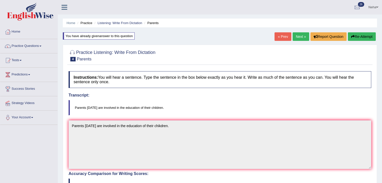
click at [299, 36] on link "Next »" at bounding box center [300, 36] width 17 height 9
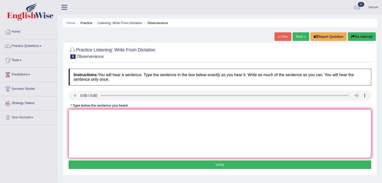
click at [125, 129] on textarea at bounding box center [220, 133] width 302 height 49
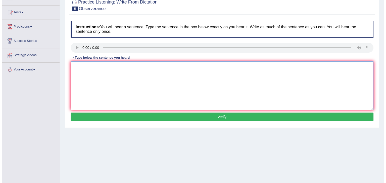
scroll to position [50, 0]
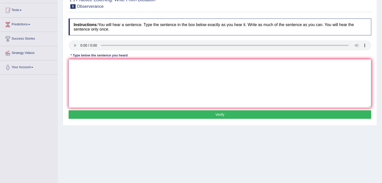
click at [156, 79] on textarea at bounding box center [220, 83] width 302 height 49
type textarea "BRWEATH"
click at [148, 115] on button "Verify" at bounding box center [220, 114] width 302 height 9
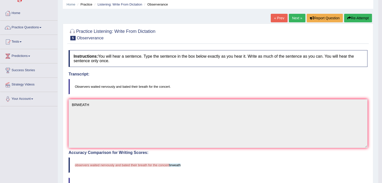
scroll to position [18, 0]
click at [297, 18] on link "Next »" at bounding box center [297, 18] width 17 height 9
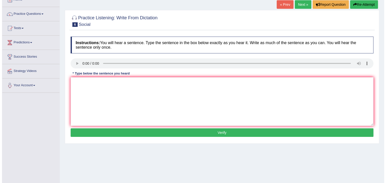
scroll to position [33, 0]
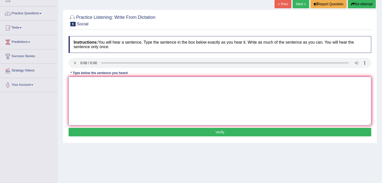
click at [159, 107] on textarea at bounding box center [220, 101] width 302 height 49
click at [118, 92] on textarea at bounding box center [220, 101] width 302 height 49
click at [108, 80] on textarea "Social policy" at bounding box center [220, 101] width 302 height 49
type textarea "Social policy is describe"
click at [113, 81] on textarea "Social policy is describe" at bounding box center [220, 101] width 302 height 49
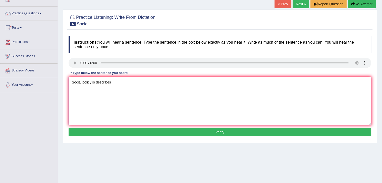
click at [126, 84] on textarea "Social policy is describes" at bounding box center [220, 101] width 302 height 49
click at [163, 88] on textarea "Social policy is describe describe the ways" at bounding box center [220, 101] width 302 height 49
click at [177, 88] on textarea "Social policy is describe describe the ways and which" at bounding box center [220, 101] width 302 height 49
click at [91, 83] on textarea "Social policy is describe describe the ways and which society needs meets human…" at bounding box center [220, 101] width 302 height 49
click at [223, 81] on textarea "Social policy is describe describe the ways and which society needs meets human…" at bounding box center [220, 101] width 302 height 49
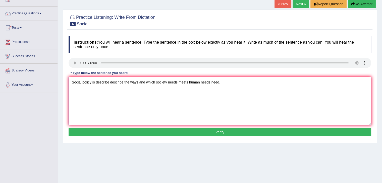
type textarea "Social policy is describe describe the ways and which society needs meets human…"
click at [166, 133] on button "Verify" at bounding box center [220, 132] width 302 height 9
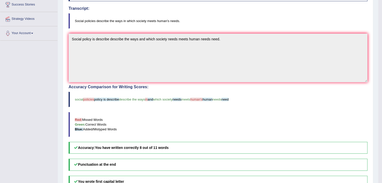
scroll to position [0, 0]
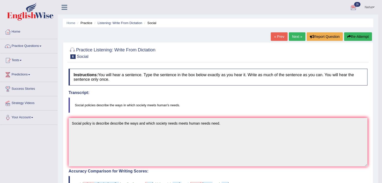
click at [295, 38] on link "Next »" at bounding box center [297, 36] width 17 height 9
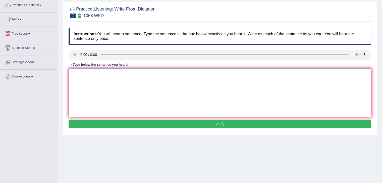
click at [168, 91] on textarea at bounding box center [220, 93] width 302 height 49
click at [84, 79] on textarea at bounding box center [220, 93] width 302 height 49
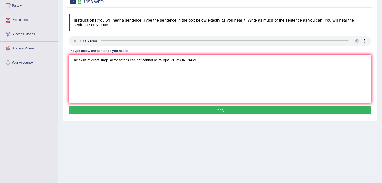
scroll to position [55, 0]
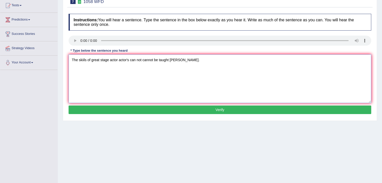
type textarea "The skiils of great stage actor actor's can not cannot be taught taugh."
click at [160, 109] on button "Verify" at bounding box center [220, 110] width 302 height 9
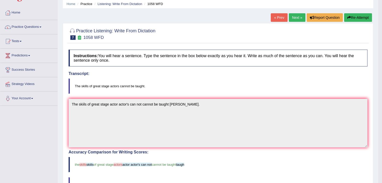
scroll to position [18, 0]
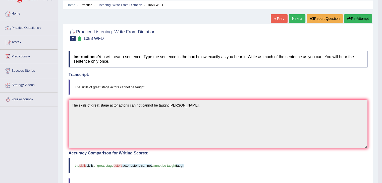
click at [355, 19] on button "Re-Attempt" at bounding box center [358, 18] width 28 height 9
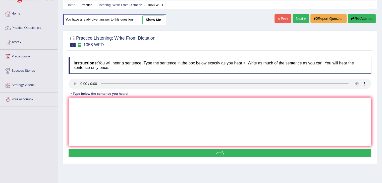
click at [160, 125] on textarea at bounding box center [220, 122] width 302 height 49
click at [97, 105] on div "Instructions: You will hear a sentence. Type the sentence in the box below exac…" at bounding box center [219, 107] width 305 height 107
click at [97, 105] on textarea "The" at bounding box center [220, 122] width 302 height 49
click at [89, 105] on textarea "The" at bounding box center [220, 122] width 302 height 49
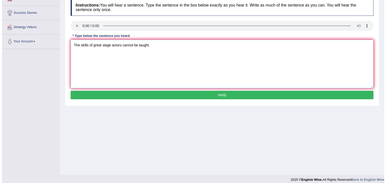
scroll to position [80, 0]
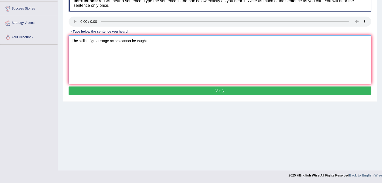
type textarea "The skills of great stage actors cannot be taught."
click at [120, 91] on button "Verify" at bounding box center [220, 91] width 302 height 9
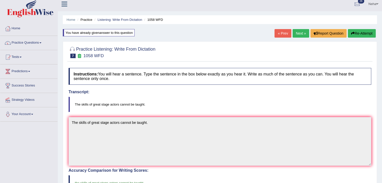
scroll to position [1, 0]
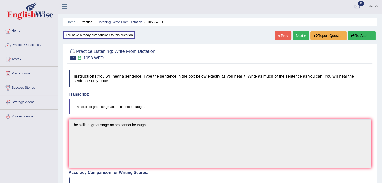
click at [305, 35] on link "Next »" at bounding box center [300, 35] width 17 height 9
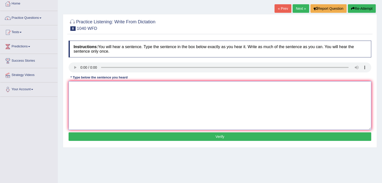
click at [127, 115] on textarea at bounding box center [220, 105] width 302 height 49
click at [84, 91] on textarea at bounding box center [220, 105] width 302 height 49
click at [118, 89] on textarea "Extra curricular activity" at bounding box center [220, 105] width 302 height 49
click at [156, 87] on textarea "Extra curricular activities can help studnents" at bounding box center [220, 105] width 302 height 49
click at [192, 87] on textarea "Extra curricular activities can help studnents to develop more" at bounding box center [220, 105] width 302 height 49
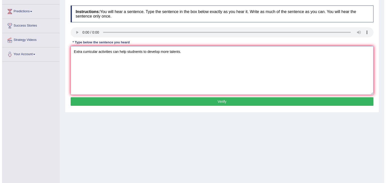
scroll to position [64, 0]
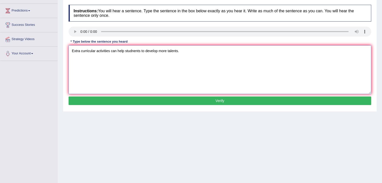
click at [141, 50] on textarea "Extra curricular activities can help studnents to develop more talents." at bounding box center [220, 69] width 302 height 49
type textarea "Extra curricular activities can help studnents students to develop more talents."
click at [132, 101] on button "Verify" at bounding box center [220, 101] width 302 height 9
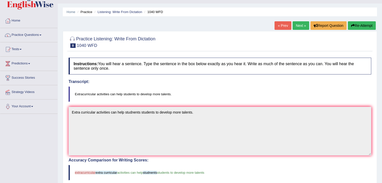
scroll to position [11, 0]
click at [363, 25] on button "Re-Attempt" at bounding box center [362, 25] width 28 height 9
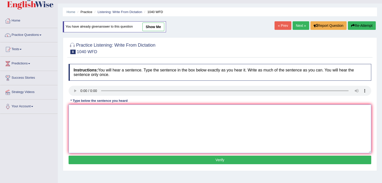
click at [156, 126] on textarea at bounding box center [220, 129] width 302 height 49
click at [151, 118] on textarea "Extracurricular activities" at bounding box center [220, 129] width 302 height 49
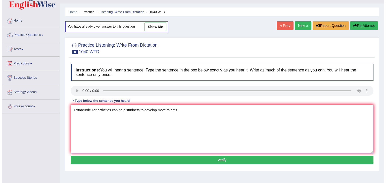
scroll to position [57, 0]
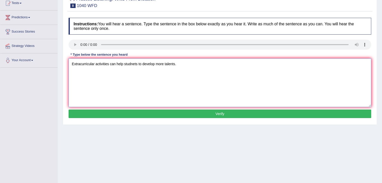
type textarea "Extracurricular activities can help studnets to develop more talents."
click at [145, 113] on button "Verify" at bounding box center [220, 114] width 302 height 9
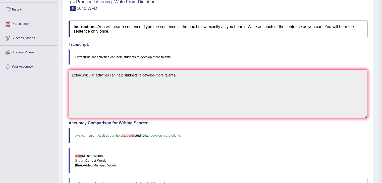
scroll to position [0, 0]
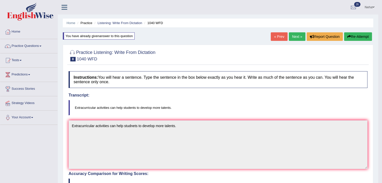
click at [296, 36] on link "Next »" at bounding box center [297, 36] width 17 height 9
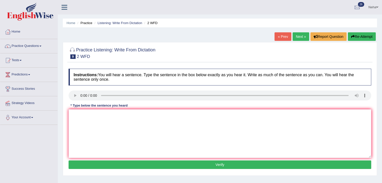
scroll to position [18, 0]
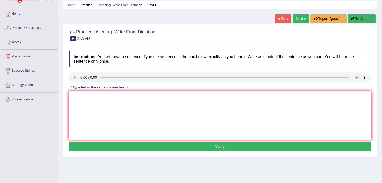
click at [97, 99] on textarea at bounding box center [220, 115] width 302 height 49
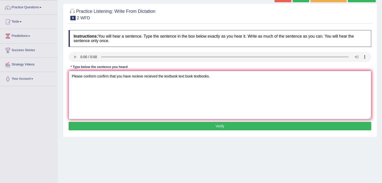
type textarea "Please conform confirm that you have recieve recieved the textbook text book te…"
click at [138, 125] on button "Verify" at bounding box center [220, 126] width 302 height 9
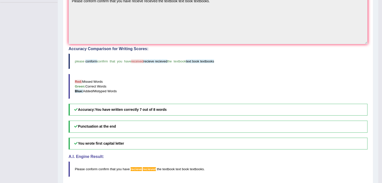
scroll to position [124, 0]
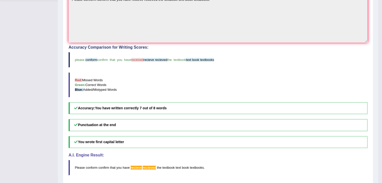
click at [190, 117] on div "Instructions: You will hear a sentence. Type the sentence in the box below exac…" at bounding box center [217, 62] width 301 height 240
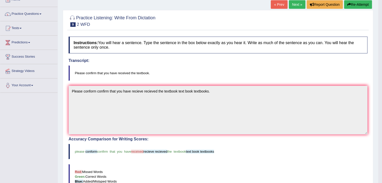
scroll to position [32, 0]
click at [364, 1] on button "Re-Attempt" at bounding box center [358, 5] width 28 height 9
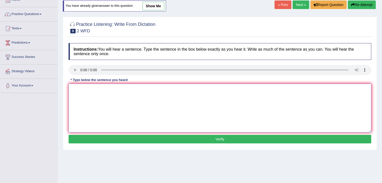
click at [189, 109] on textarea at bounding box center [220, 108] width 302 height 49
click at [110, 88] on textarea "Please confirm that" at bounding box center [220, 108] width 302 height 49
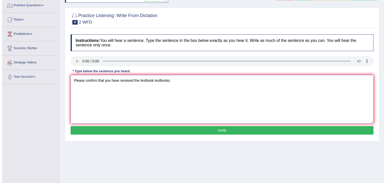
scroll to position [42, 0]
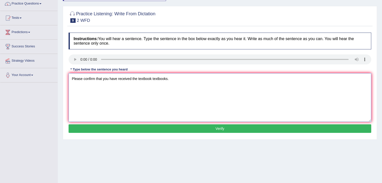
type textarea "Please confirm that you have received the textbook textbooks."
click at [109, 129] on button "Verify" at bounding box center [220, 129] width 302 height 9
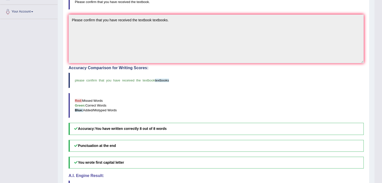
click at [174, 127] on h5 "Accuracy: You have written correctly 8 out of 8 words" at bounding box center [216, 129] width 295 height 12
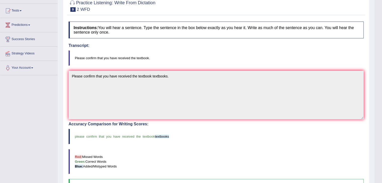
scroll to position [49, 0]
click at [174, 127] on div "Accuracy Comparison for Writing Scores: please confirm that you have received t…" at bounding box center [216, 156] width 295 height 69
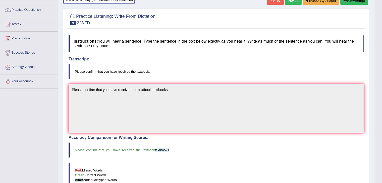
scroll to position [15, 0]
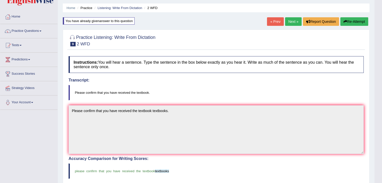
click at [290, 21] on link "Next »" at bounding box center [293, 21] width 17 height 9
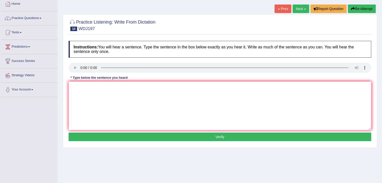
scroll to position [31, 0]
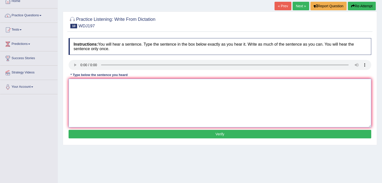
click at [109, 95] on textarea at bounding box center [220, 103] width 302 height 49
click at [119, 85] on textarea "A celebrated theory" at bounding box center [220, 103] width 302 height 49
click at [148, 84] on textarea "A celebrated theory is still the source of great" at bounding box center [220, 103] width 302 height 49
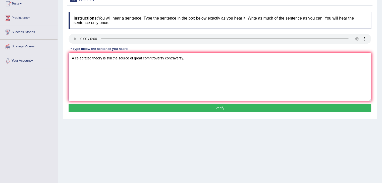
scroll to position [57, 0]
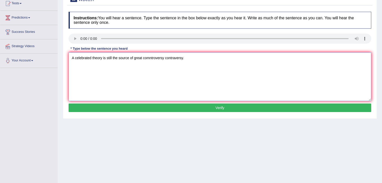
type textarea "A celebrated theory is still the source of great comntroversy contraversy."
click at [148, 105] on button "Verify" at bounding box center [220, 108] width 302 height 9
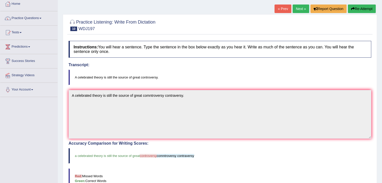
scroll to position [28, 0]
click at [364, 6] on button "Re-Attempt" at bounding box center [362, 9] width 28 height 9
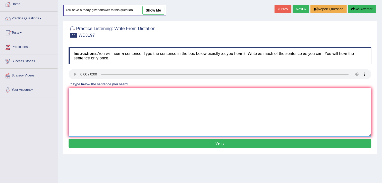
click at [178, 105] on textarea at bounding box center [220, 112] width 302 height 49
type textarea "controversy"
click at [156, 140] on button "Verify" at bounding box center [220, 143] width 302 height 9
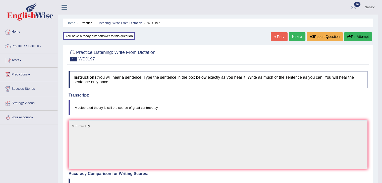
click at [294, 34] on link "Next »" at bounding box center [297, 36] width 17 height 9
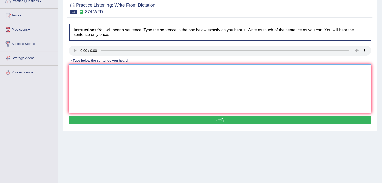
click at [176, 92] on textarea at bounding box center [220, 89] width 302 height 49
click at [85, 80] on textarea at bounding box center [220, 89] width 302 height 49
click at [128, 73] on textarea "Marien enviorments" at bounding box center [220, 89] width 302 height 49
click at [170, 74] on textarea "Marien enviorments have been destroyed the pollution" at bounding box center [220, 89] width 302 height 49
click at [170, 70] on textarea "Marien enviorments have been destroyed the pollution and uns developments." at bounding box center [220, 89] width 302 height 49
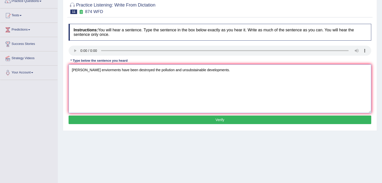
type textarea "Marien enviorments have been destroyed the pollution and unsubstainable develop…"
click at [161, 121] on button "Verify" at bounding box center [220, 120] width 302 height 9
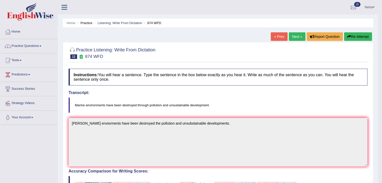
click at [350, 35] on button "Re-Attempt" at bounding box center [358, 36] width 28 height 9
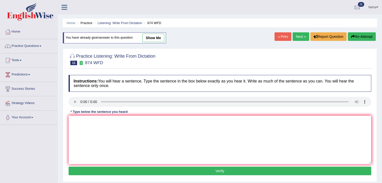
click at [170, 133] on textarea at bounding box center [220, 140] width 302 height 49
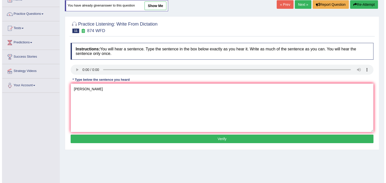
scroll to position [32, 0]
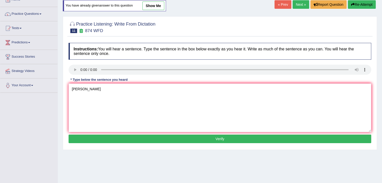
type textarea "[PERSON_NAME]"
click at [152, 139] on button "Verify" at bounding box center [220, 139] width 302 height 9
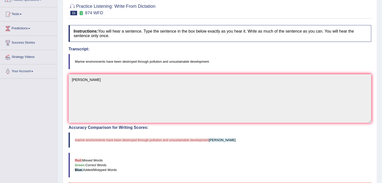
scroll to position [0, 0]
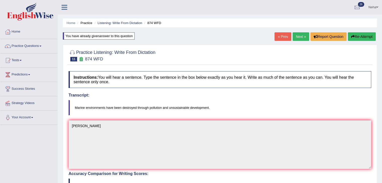
click at [361, 38] on button "Re-Attempt" at bounding box center [362, 36] width 28 height 9
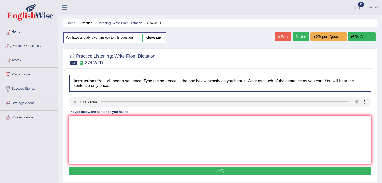
click at [233, 137] on textarea at bounding box center [220, 140] width 302 height 49
click at [99, 121] on textarea "Marine" at bounding box center [220, 140] width 302 height 49
type textarea "Marine environments have been"
click at [151, 128] on textarea "Marine environments have been" at bounding box center [220, 140] width 302 height 49
click at [207, 125] on textarea "Marine environments have been destroyed the pollution and unsustainable" at bounding box center [220, 140] width 302 height 49
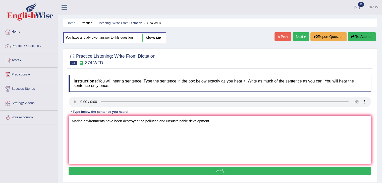
click at [144, 121] on textarea "Marine environments have been destroyed the pollution and unsustainable develop…" at bounding box center [220, 140] width 302 height 49
type textarea "Marine environments have been destroyed through pollution and unsustainable dev…"
click at [168, 172] on button "Verify" at bounding box center [220, 171] width 302 height 9
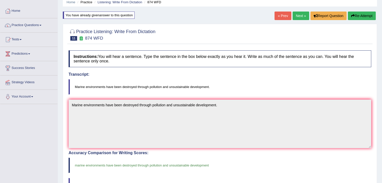
scroll to position [20, 0]
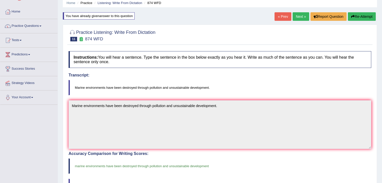
click at [297, 16] on link "Next »" at bounding box center [300, 16] width 17 height 9
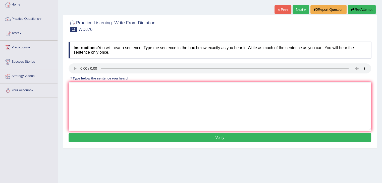
scroll to position [27, 0]
click at [110, 106] on textarea at bounding box center [220, 106] width 302 height 49
type textarea "Studnets are recommended to read new"
